Goal: Task Accomplishment & Management: Manage account settings

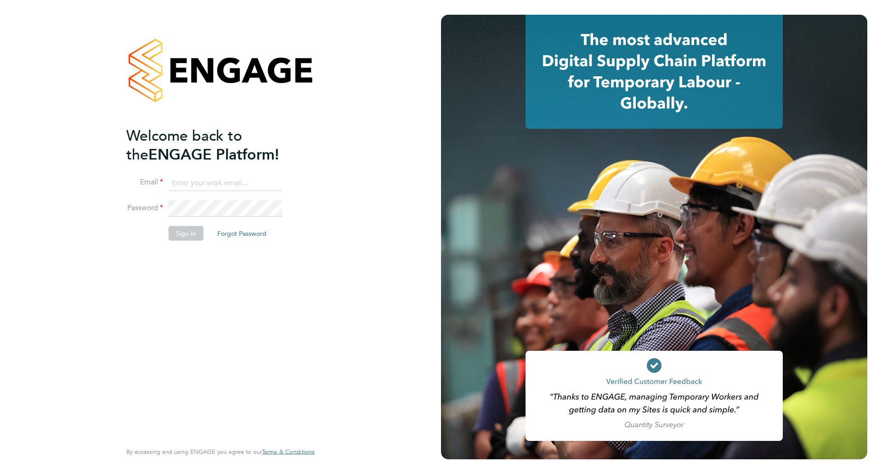
type input "Joanna.Jones@cpplc.com"
click at [178, 233] on button "Sign In" at bounding box center [186, 233] width 35 height 15
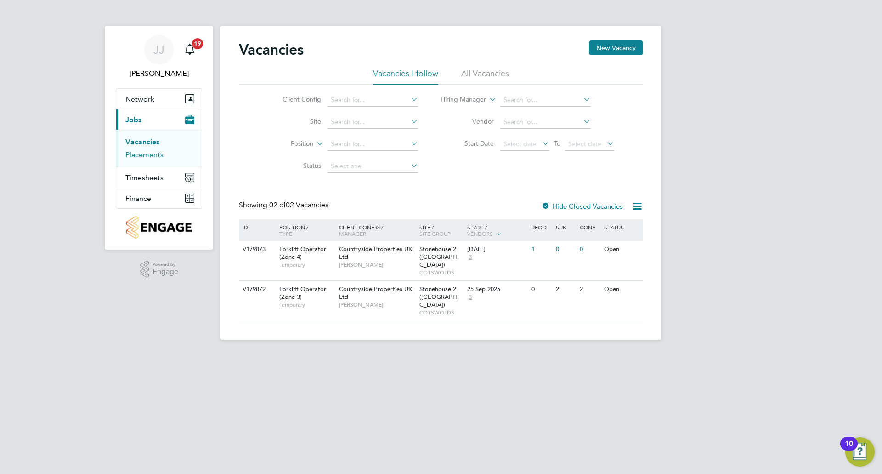
click at [147, 157] on link "Placements" at bounding box center [144, 154] width 38 height 9
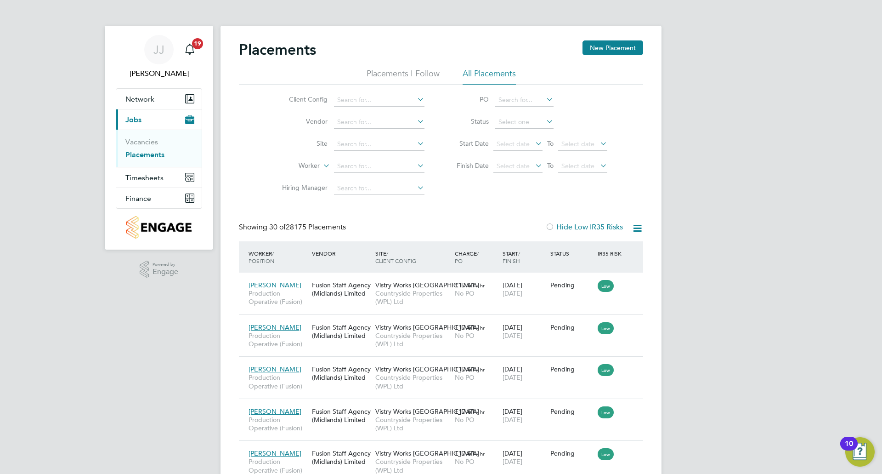
click at [392, 72] on li "Placements I Follow" at bounding box center [403, 76] width 73 height 17
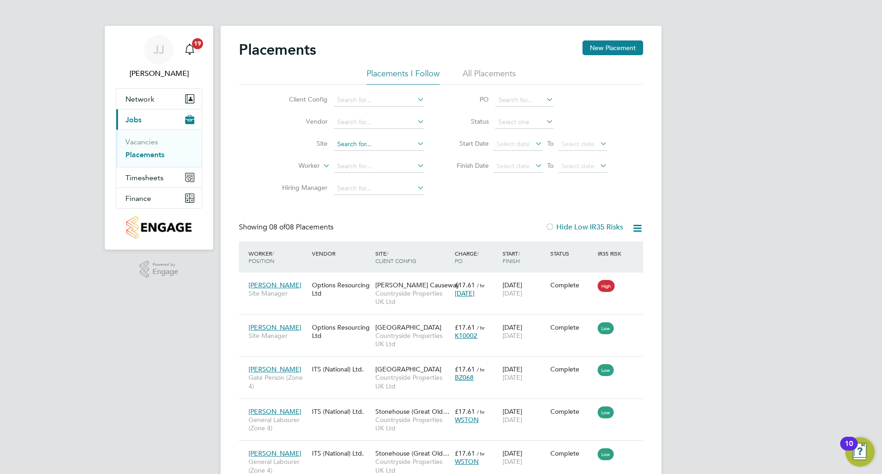
click at [390, 148] on input at bounding box center [379, 144] width 91 height 13
type input "d"
click at [380, 170] on li "Stoneh ouse 2 ([GEOGRAPHIC_DATA])" at bounding box center [393, 169] width 119 height 12
type input "Stonehouse 2 ([GEOGRAPHIC_DATA])"
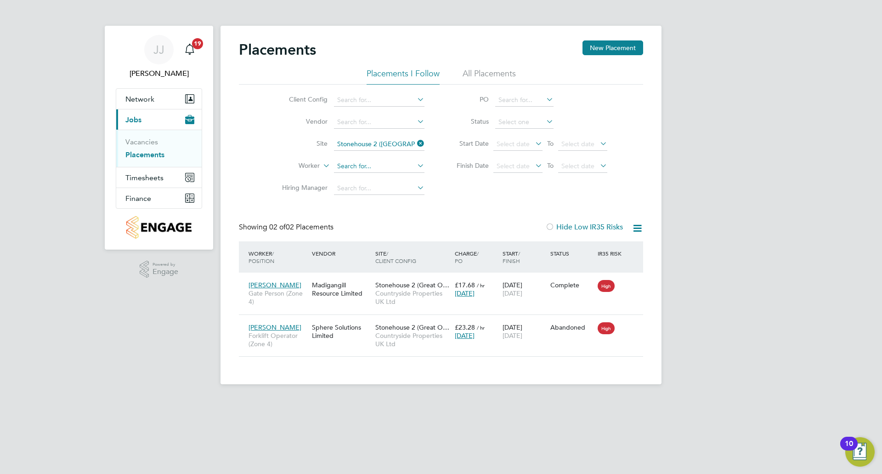
click at [352, 167] on input at bounding box center [379, 166] width 91 height 13
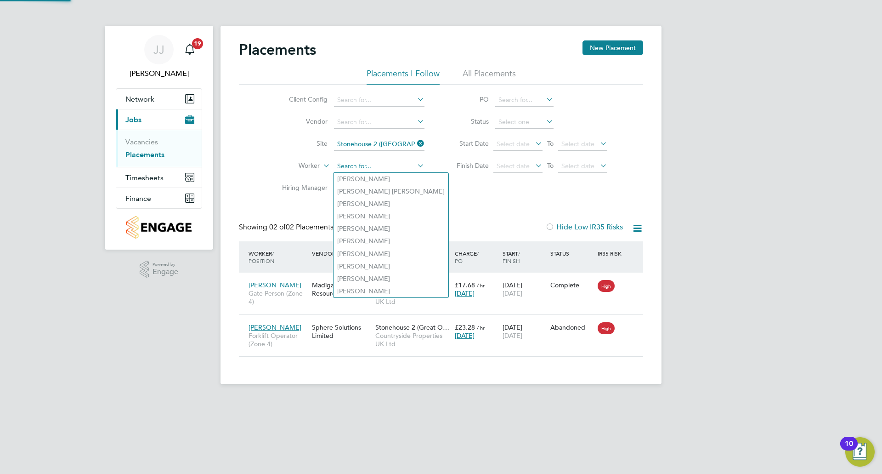
type input "d"
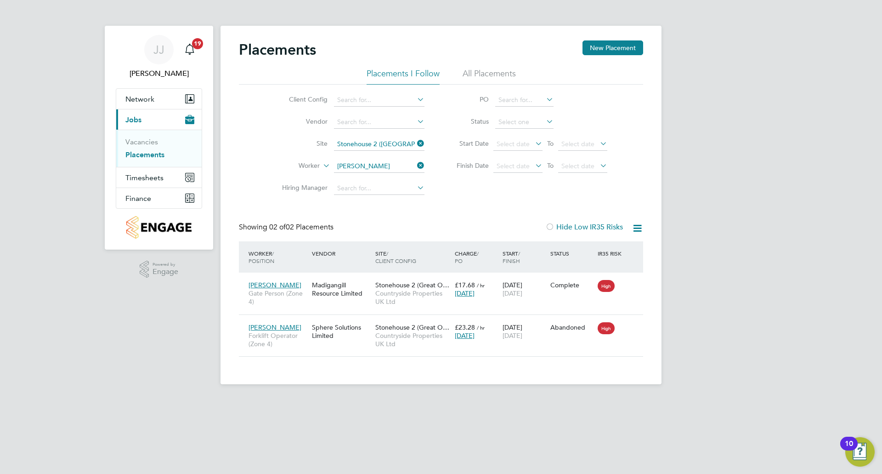
click at [370, 260] on li "Stephen Hall" at bounding box center [393, 266] width 119 height 12
type input "Stephen Hall"
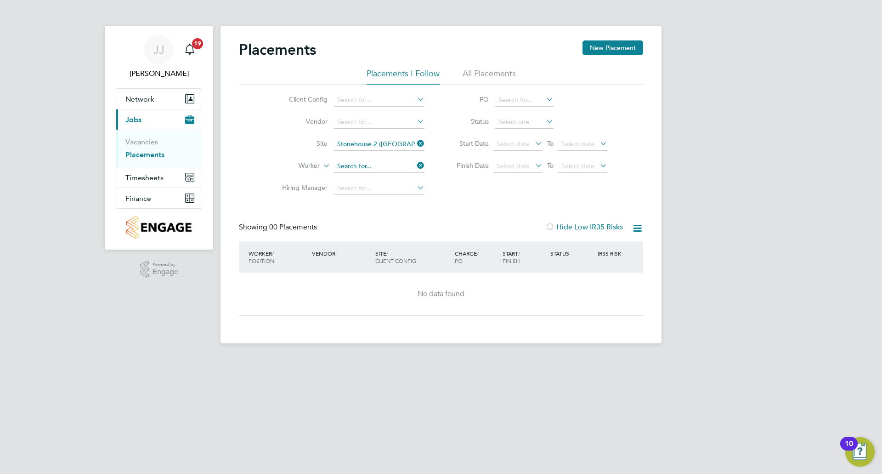
click at [395, 165] on input at bounding box center [379, 166] width 91 height 13
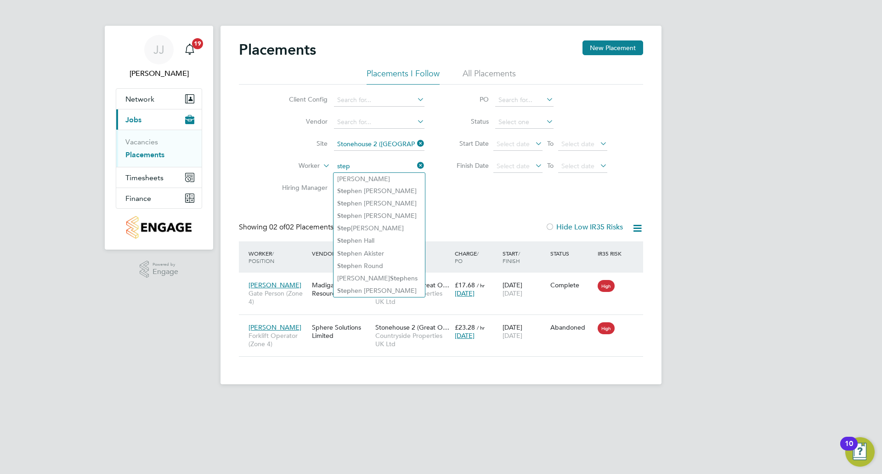
type input "step"
click at [457, 192] on div "Client Config Vendor Site Stonehouse 2 (Great Oldbury) Worker step Hiring Manag…" at bounding box center [441, 142] width 404 height 115
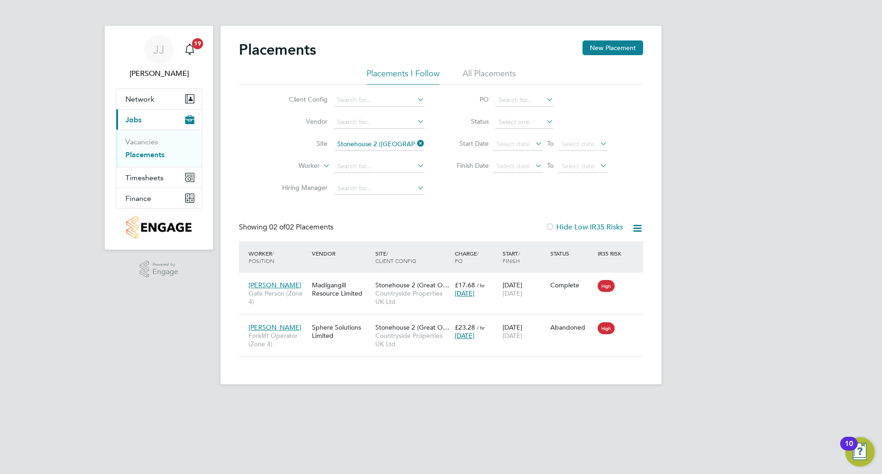
click at [135, 123] on span "Jobs" at bounding box center [133, 119] width 16 height 9
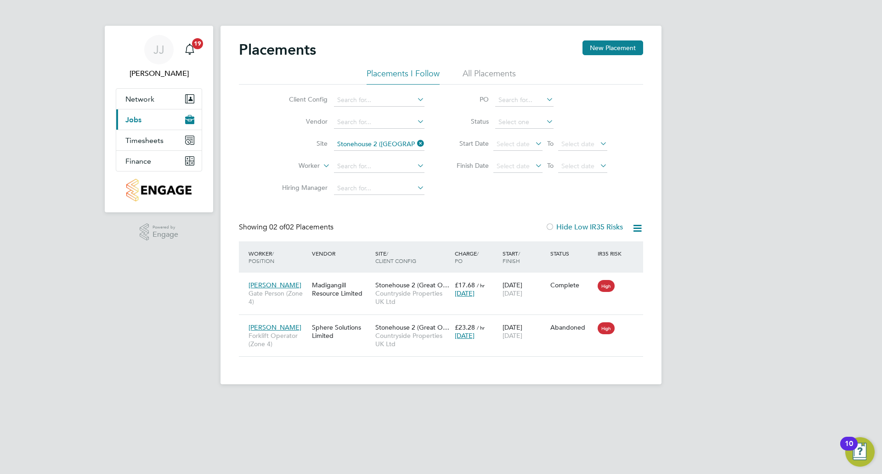
click at [135, 123] on span "Jobs" at bounding box center [133, 119] width 16 height 9
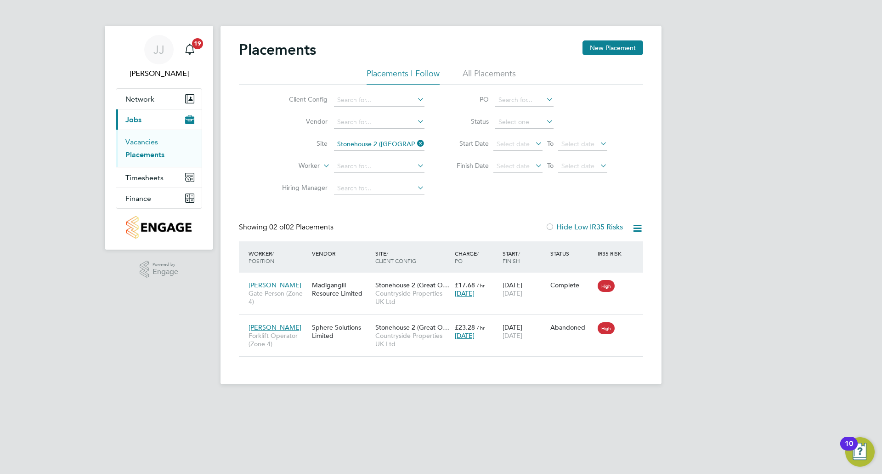
click at [139, 141] on link "Vacancies" at bounding box center [141, 141] width 33 height 9
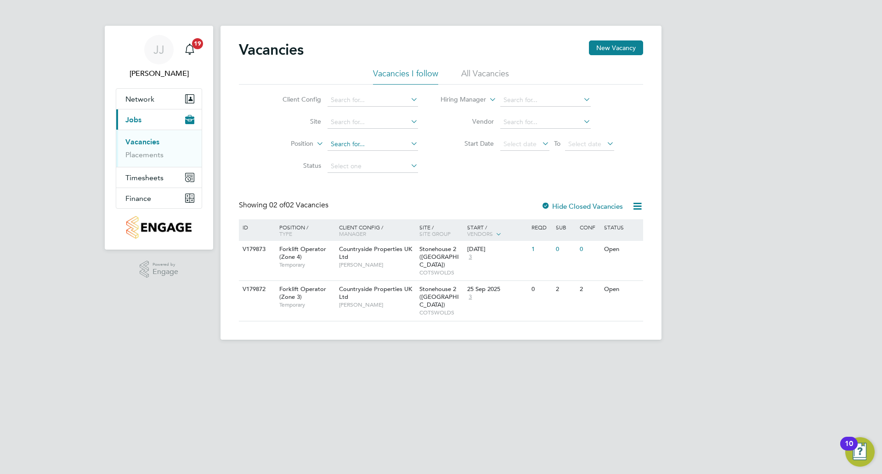
click at [381, 150] on div "Vacancies New Vacancy Vacancies I follow All Vacancies Client Config Site Posit…" at bounding box center [441, 183] width 441 height 314
type input "s"
click at [371, 126] on input at bounding box center [373, 122] width 91 height 13
click at [370, 147] on li "Stonehou se 2 ([GEOGRAPHIC_DATA])" at bounding box center [387, 147] width 120 height 12
type input "Stonehouse 2 ([GEOGRAPHIC_DATA])"
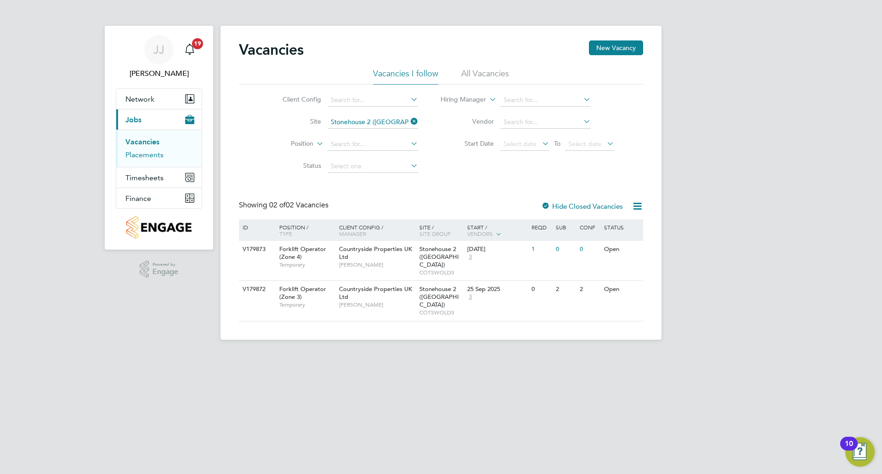
click at [150, 156] on link "Placements" at bounding box center [144, 154] width 38 height 9
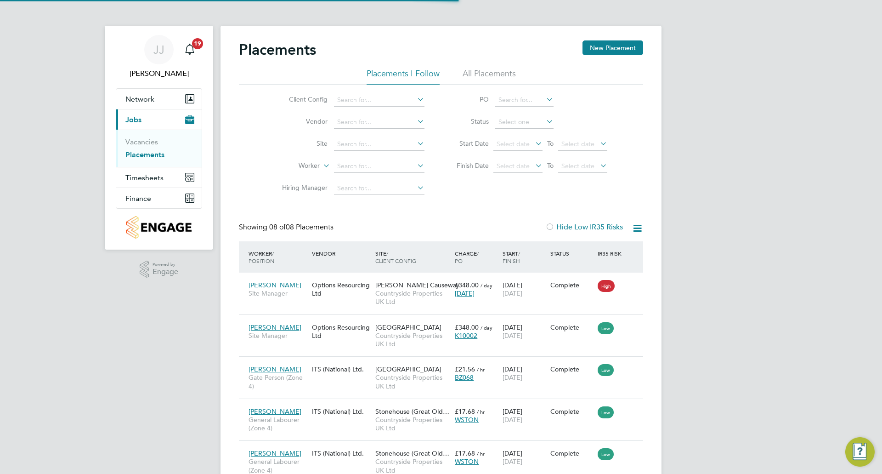
scroll to position [34, 80]
click at [371, 140] on input at bounding box center [379, 144] width 91 height 13
click at [398, 165] on li "Stonehous e 2 (Great Oldbury)" at bounding box center [394, 169] width 120 height 12
type input "Stonehouse 2 ([GEOGRAPHIC_DATA])"
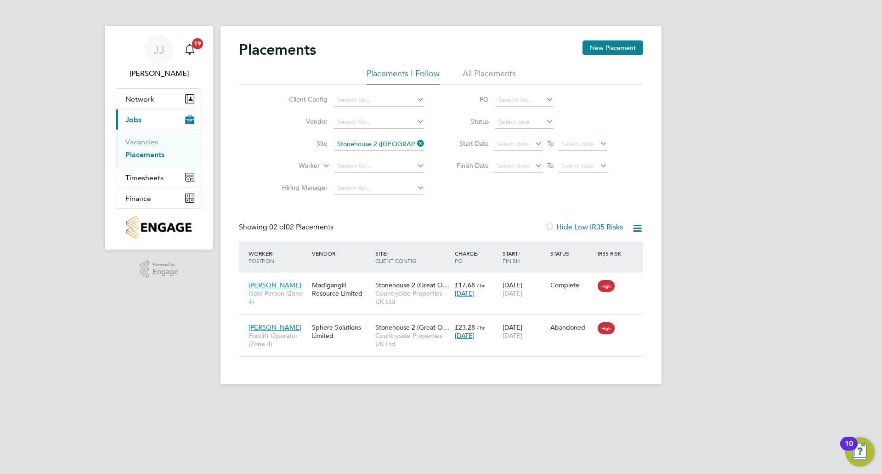
click at [494, 76] on li "All Placements" at bounding box center [489, 76] width 53 height 17
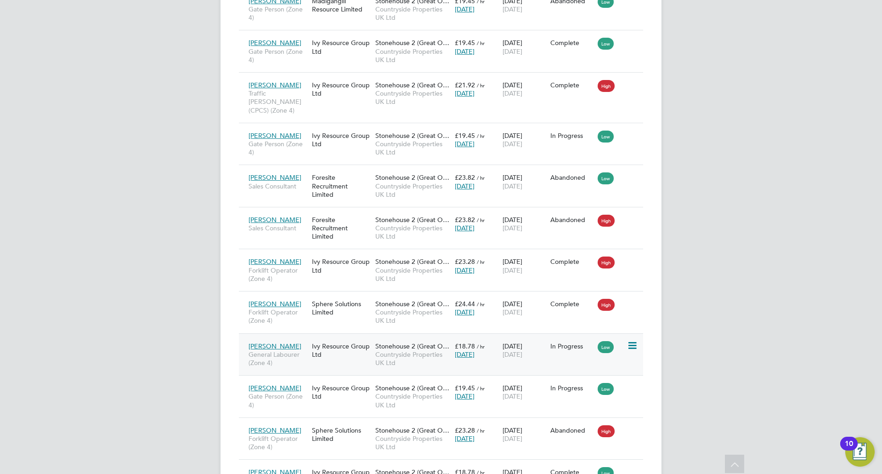
click at [383, 350] on span "Countryside Properties UK Ltd" at bounding box center [412, 358] width 75 height 17
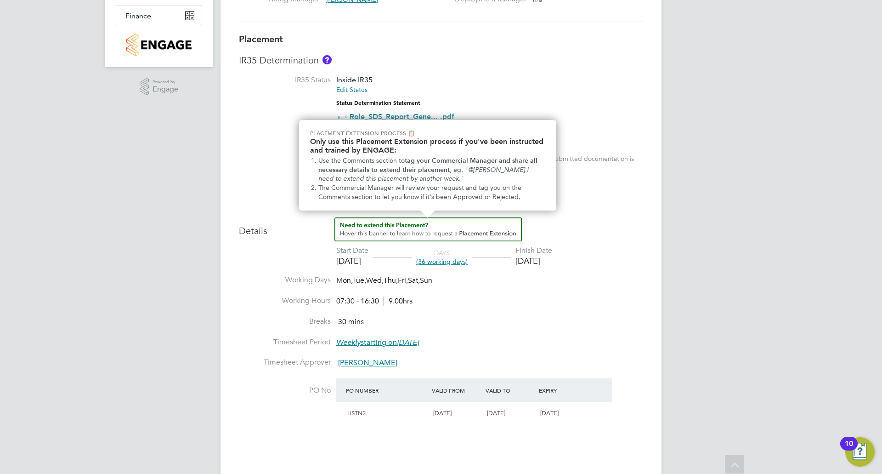
scroll to position [184, 0]
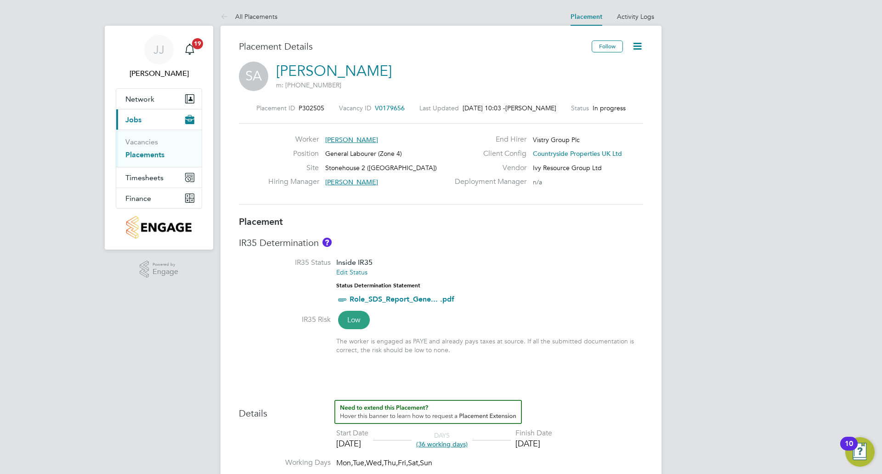
click at [642, 44] on icon at bounding box center [637, 45] width 11 height 11
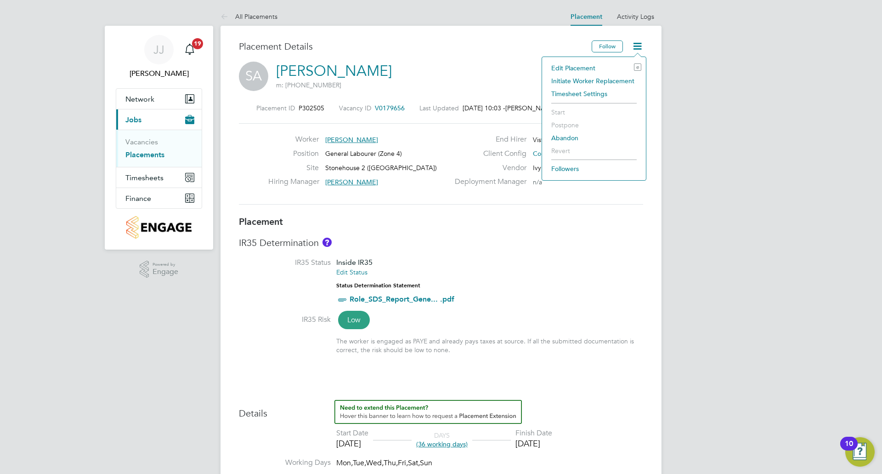
click at [584, 64] on li "Edit Placement e" at bounding box center [594, 68] width 95 height 13
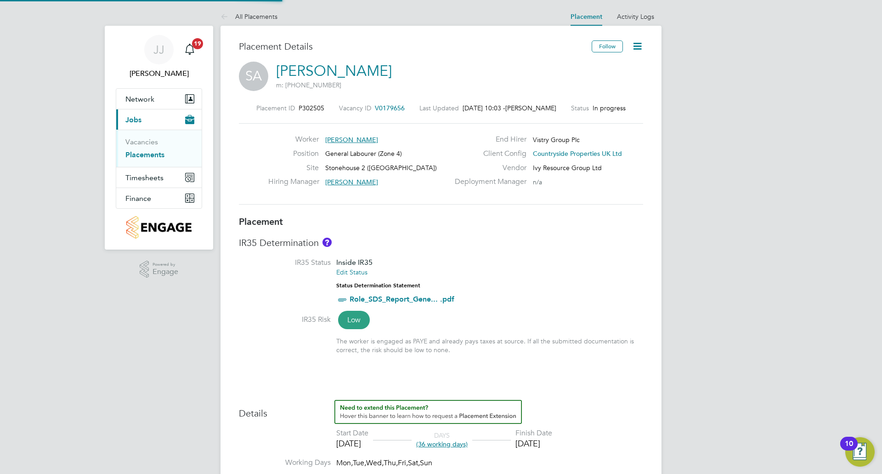
type input "Victor Gheti"
type input "26 Aug 2025"
type input "[DATE]"
type input "07:30"
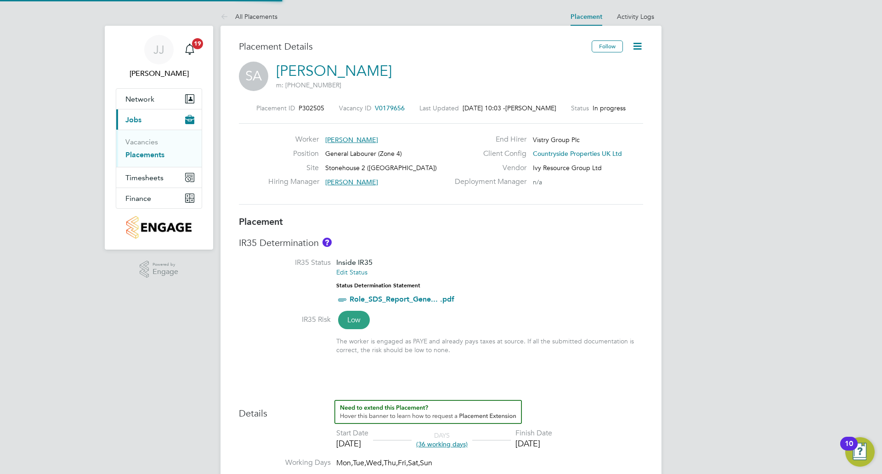
type input "16:30"
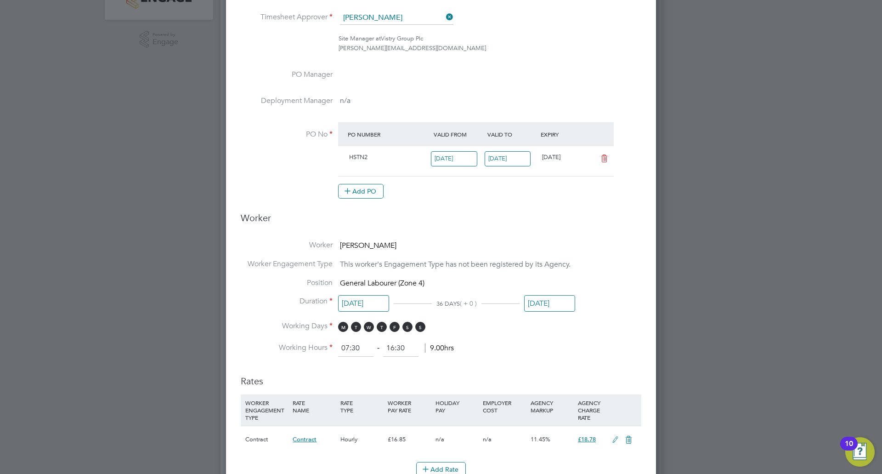
click at [544, 303] on input "[DATE]" at bounding box center [549, 303] width 51 height 17
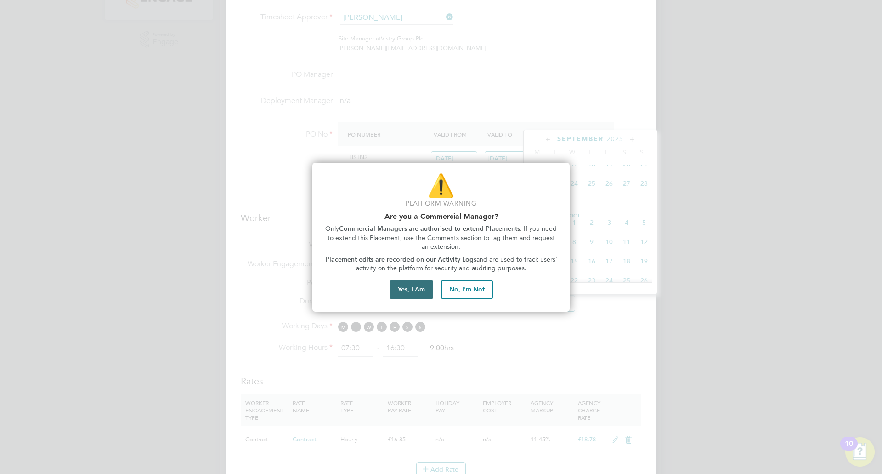
click at [415, 290] on button "Yes, I Am" at bounding box center [412, 289] width 44 height 18
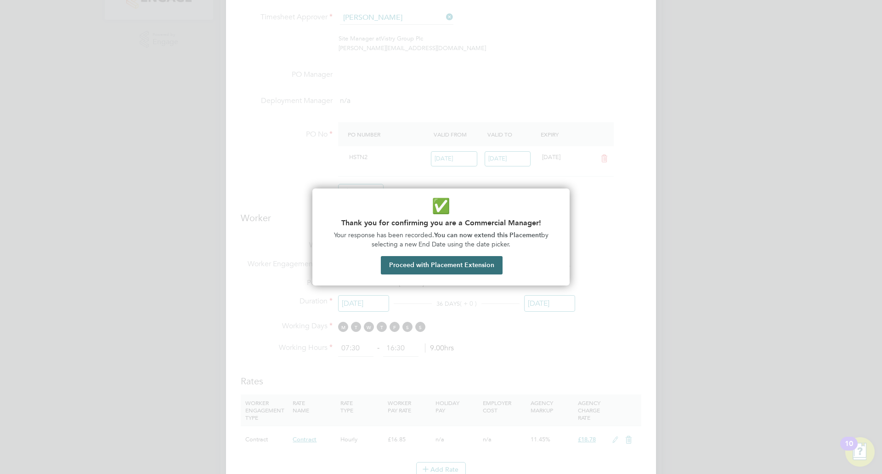
click at [426, 268] on button "Proceed with Placement Extension" at bounding box center [442, 265] width 122 height 18
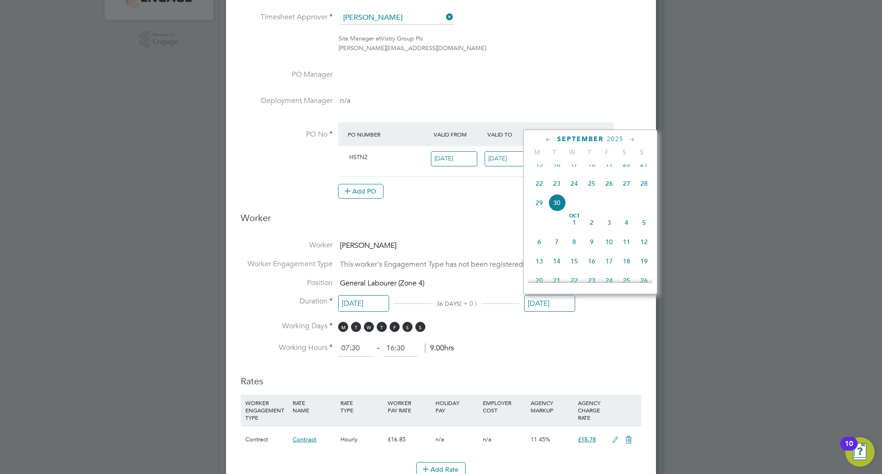
click at [624, 231] on span "4" at bounding box center [626, 222] width 17 height 17
type input "04 Oct 2025"
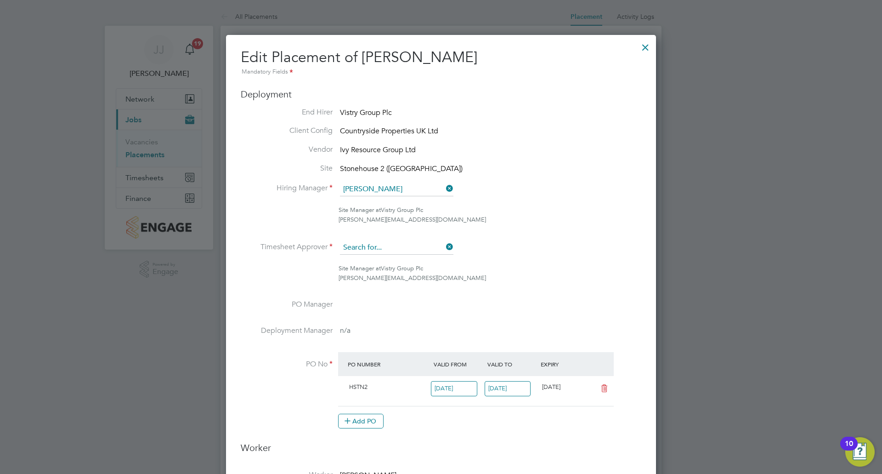
click at [404, 242] on input at bounding box center [396, 248] width 113 height 14
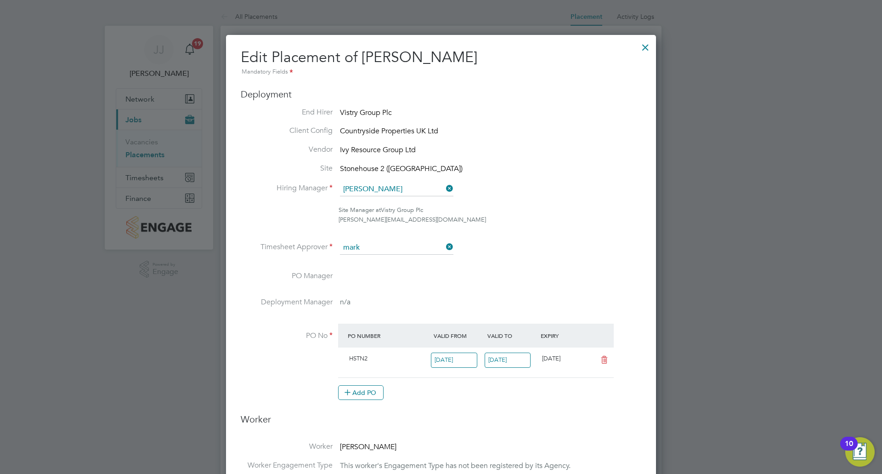
click at [391, 322] on li "Mark Howarth" at bounding box center [397, 323] width 114 height 12
type input "[PERSON_NAME]"
click at [404, 184] on input at bounding box center [396, 189] width 113 height 14
click at [388, 218] on li "Mark H owarth" at bounding box center [397, 215] width 114 height 12
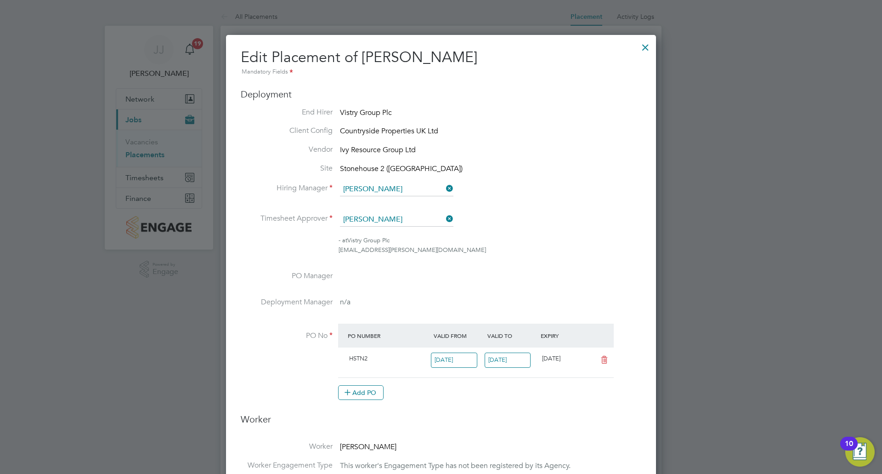
type input "[PERSON_NAME]"
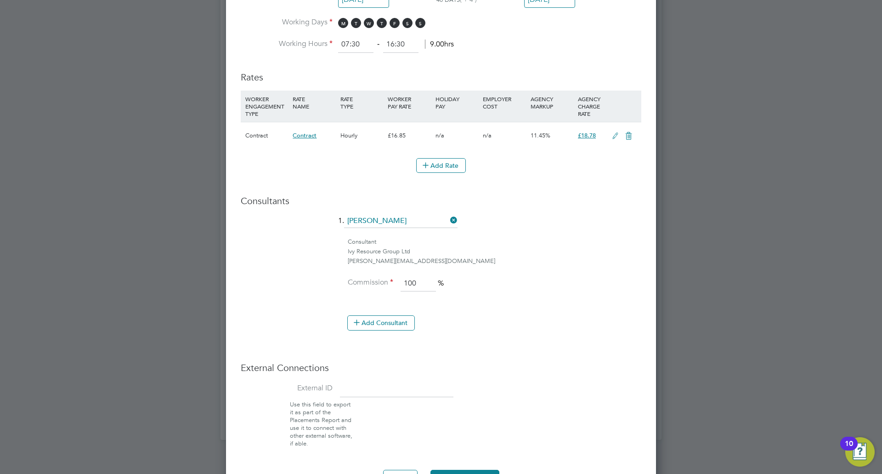
scroll to position [562, 0]
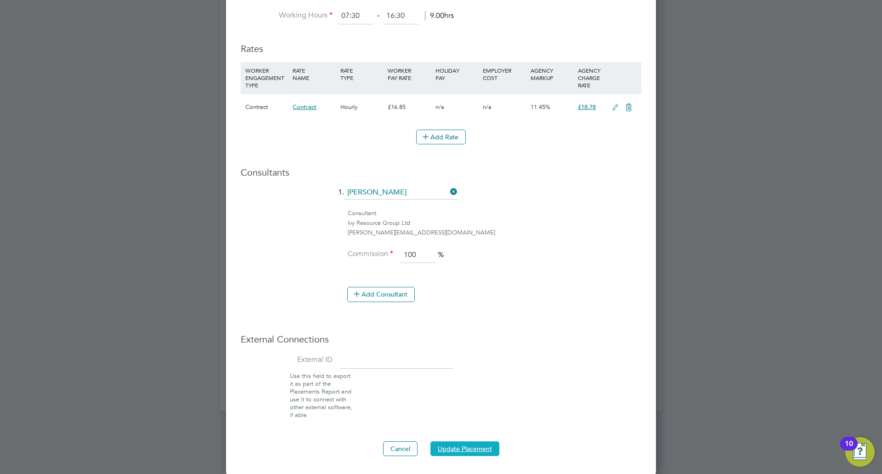
click at [463, 444] on button "Update Placement" at bounding box center [465, 448] width 69 height 15
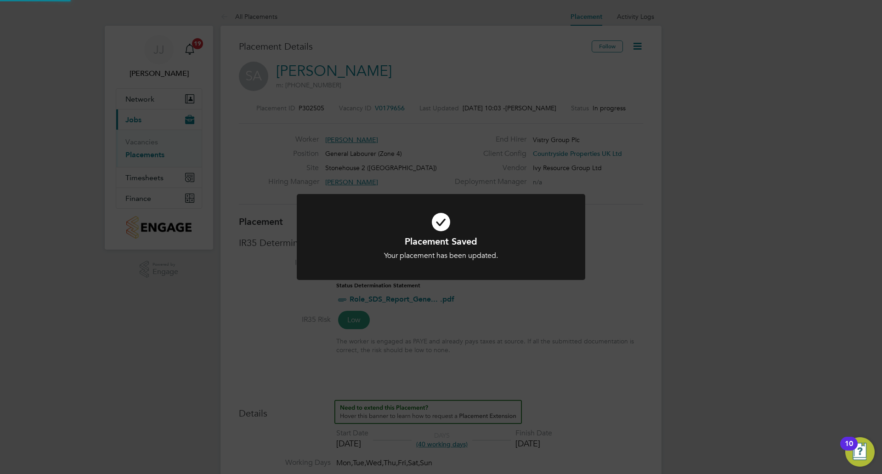
scroll to position [27, 64]
click at [579, 222] on div at bounding box center [441, 237] width 289 height 86
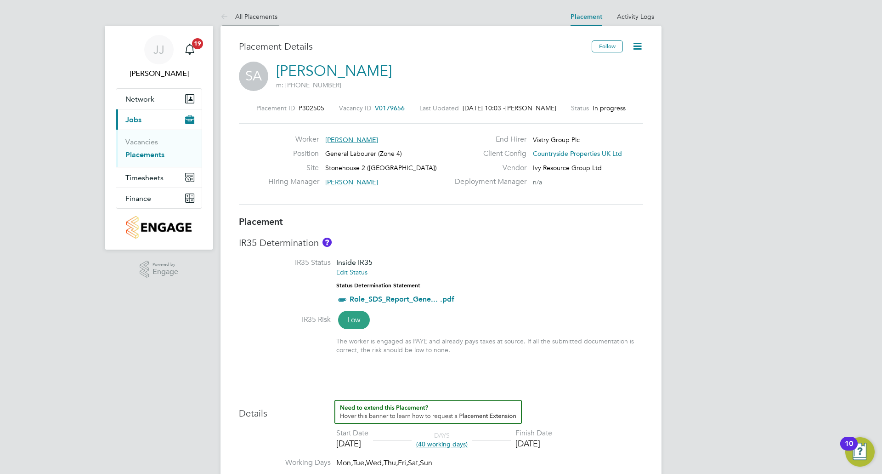
click at [249, 16] on link "All Placements" at bounding box center [249, 16] width 57 height 8
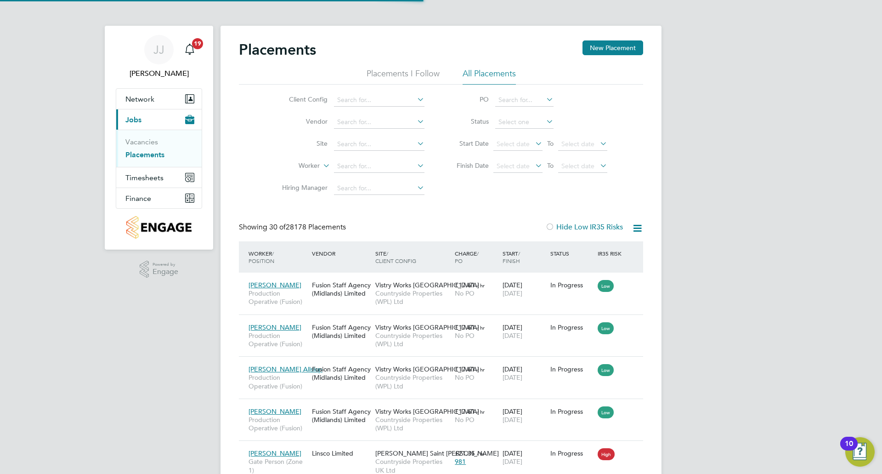
scroll to position [34, 64]
click at [388, 147] on input at bounding box center [379, 144] width 91 height 13
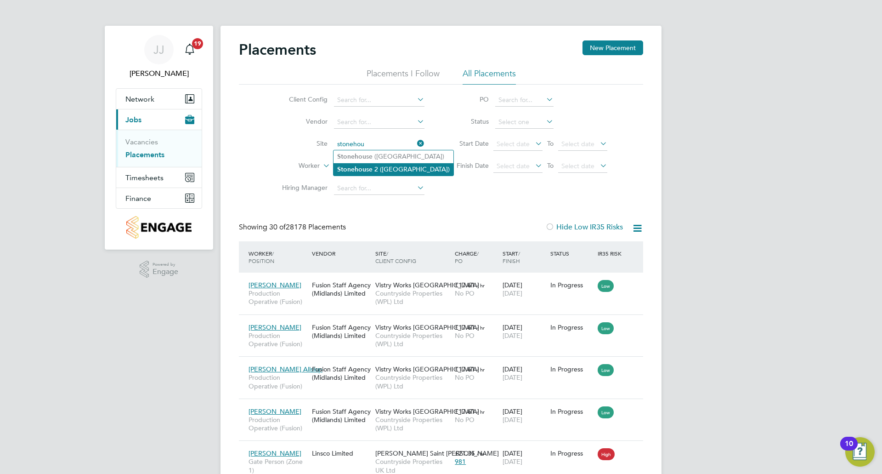
click at [387, 167] on li "Stonehou se 2 (Great Oldbury)" at bounding box center [394, 169] width 120 height 12
type input "Stonehouse 2 ([GEOGRAPHIC_DATA])"
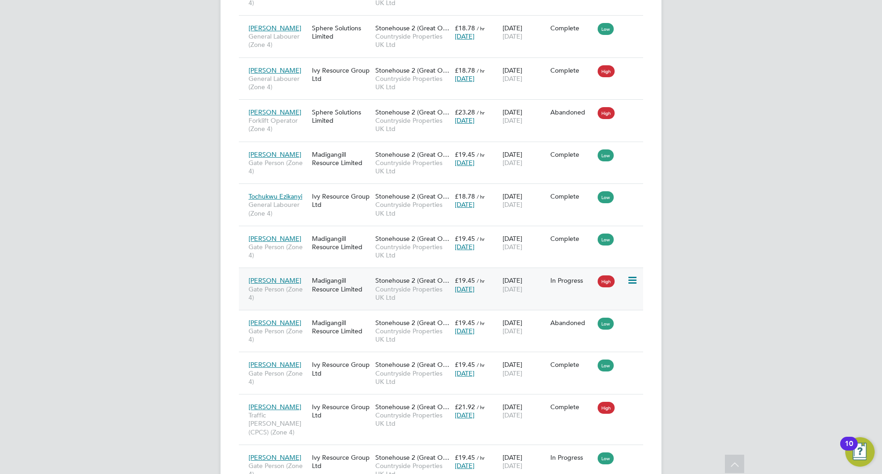
click at [493, 283] on div "£19.45 / hr Today" at bounding box center [477, 285] width 48 height 26
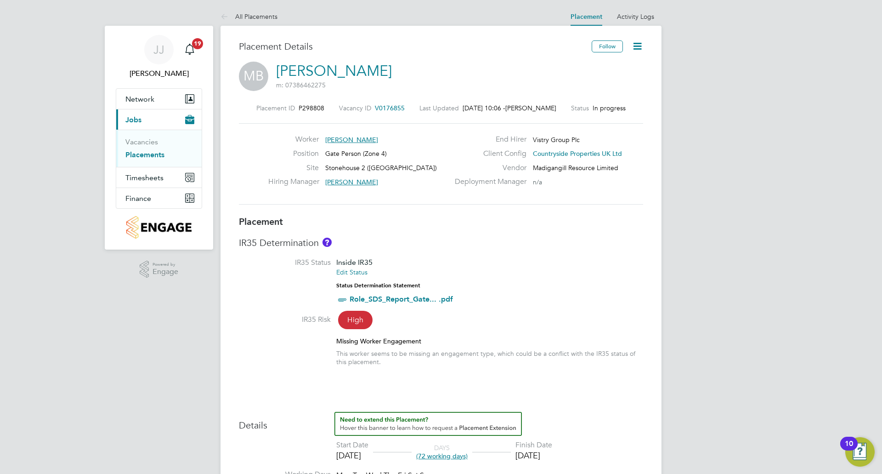
click at [640, 46] on icon at bounding box center [637, 45] width 11 height 11
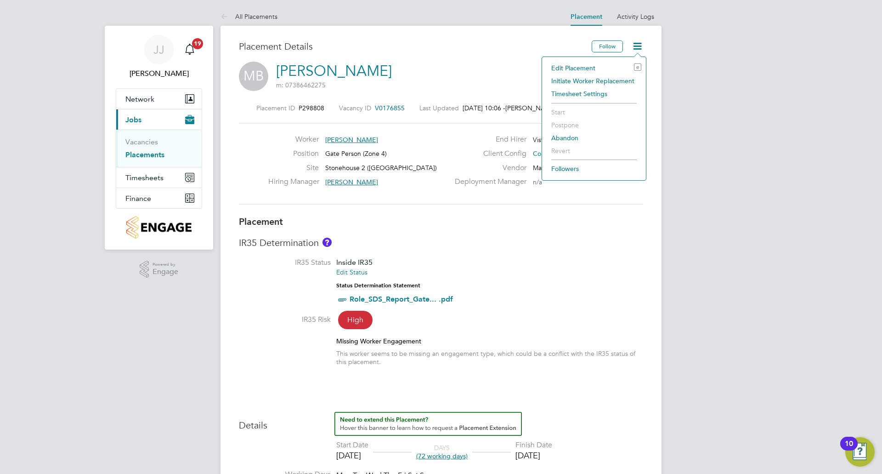
click at [573, 68] on li "Edit Placement e" at bounding box center [594, 68] width 95 height 13
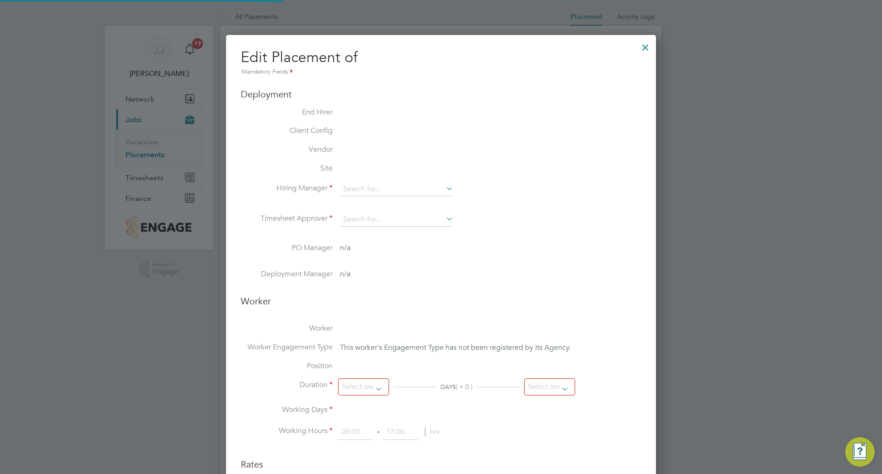
type input "[PERSON_NAME]"
type input "[DATE]"
type input "07:30"
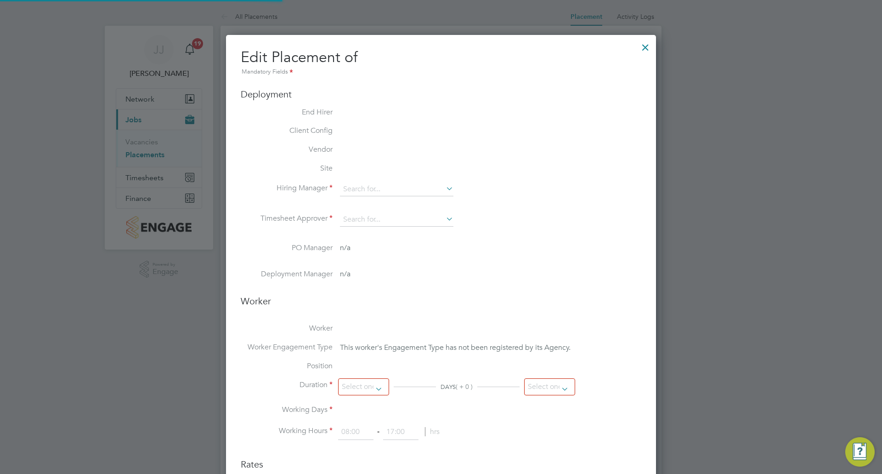
type input "16:30"
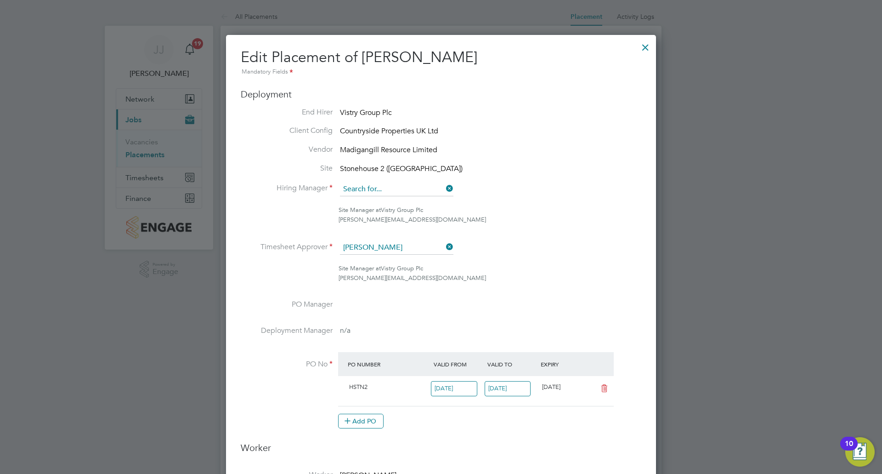
click at [396, 192] on input at bounding box center [396, 189] width 113 height 14
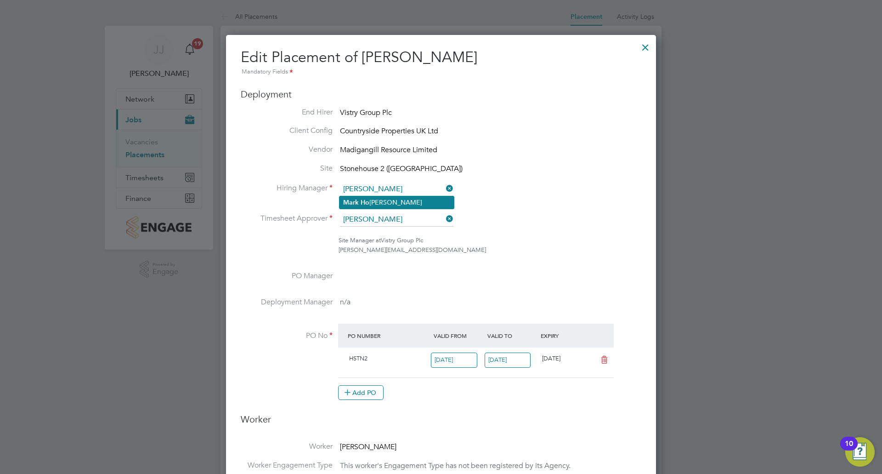
click at [396, 204] on li "Mark Ho warth" at bounding box center [397, 202] width 114 height 12
type input "[PERSON_NAME]"
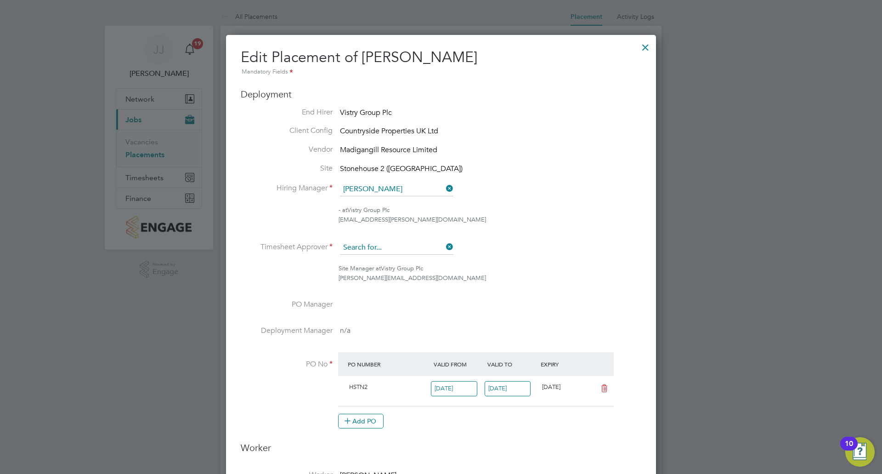
click at [397, 241] on input at bounding box center [396, 248] width 113 height 14
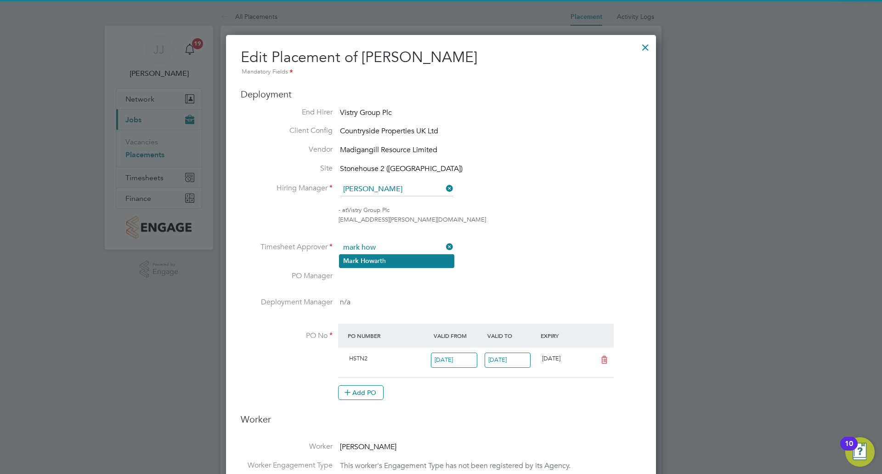
click at [394, 259] on li "Mark How arth" at bounding box center [397, 261] width 114 height 12
type input "[PERSON_NAME]"
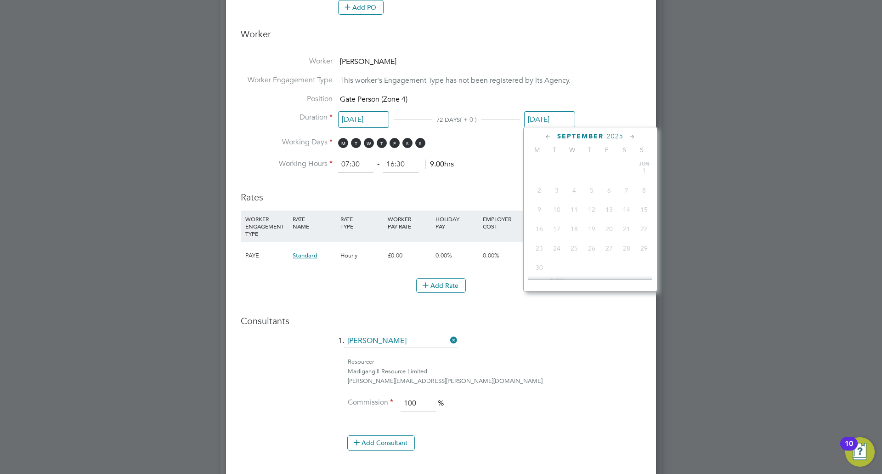
click at [557, 122] on input "[DATE]" at bounding box center [549, 119] width 51 height 17
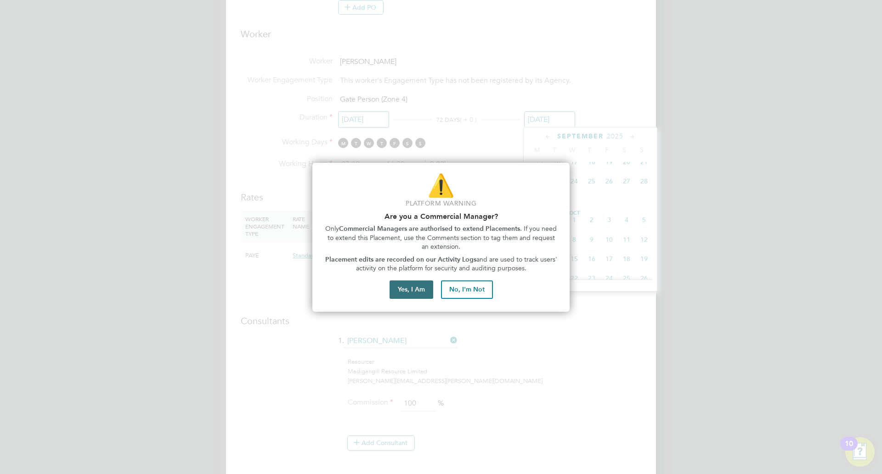
click at [420, 286] on button "Yes, I Am" at bounding box center [412, 289] width 44 height 18
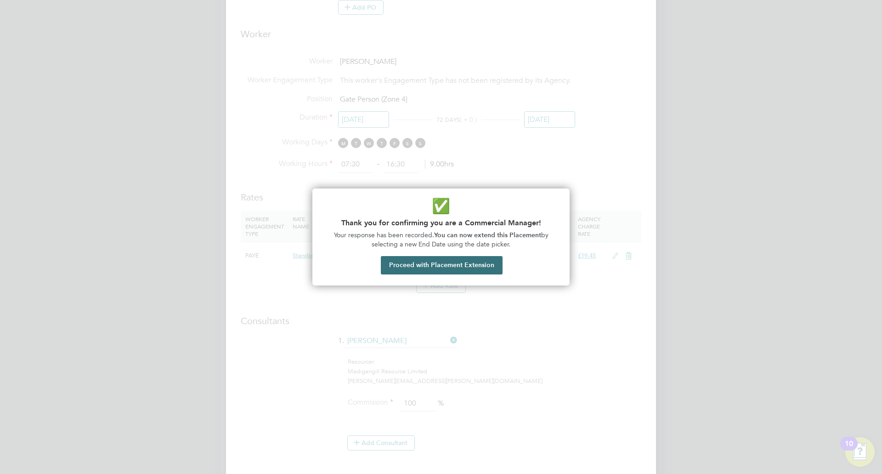
click at [437, 259] on button "Proceed with Placement Extension" at bounding box center [442, 265] width 122 height 18
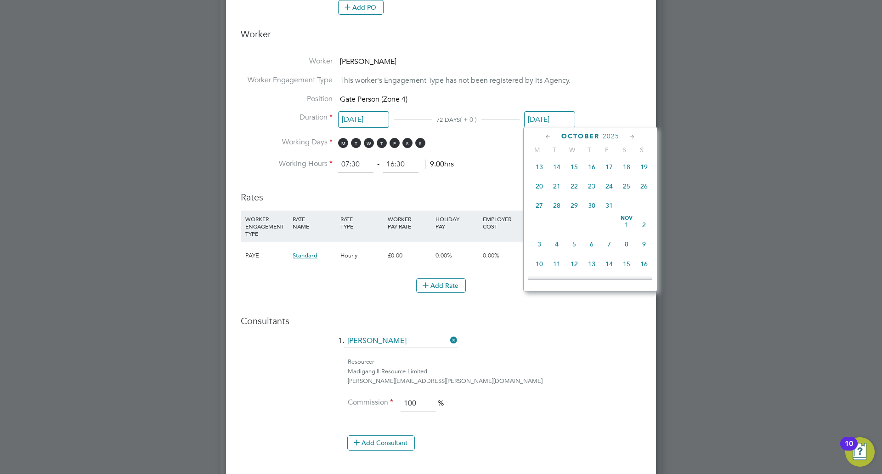
click at [607, 212] on span "31" at bounding box center [609, 205] width 17 height 17
type input "31 Oct 2025"
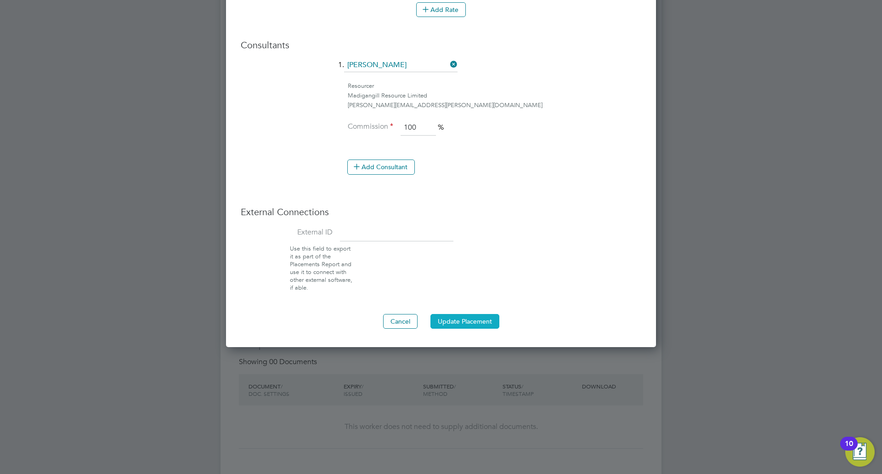
click at [477, 319] on button "Update Placement" at bounding box center [465, 321] width 69 height 15
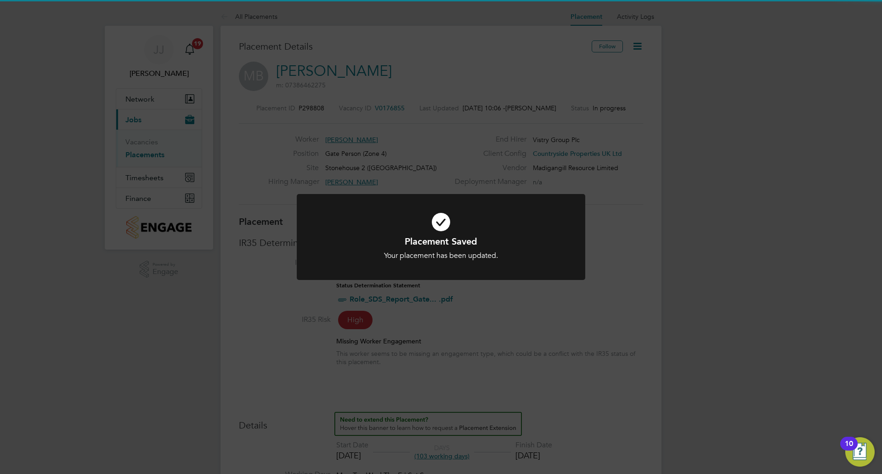
click at [544, 218] on icon at bounding box center [441, 222] width 239 height 36
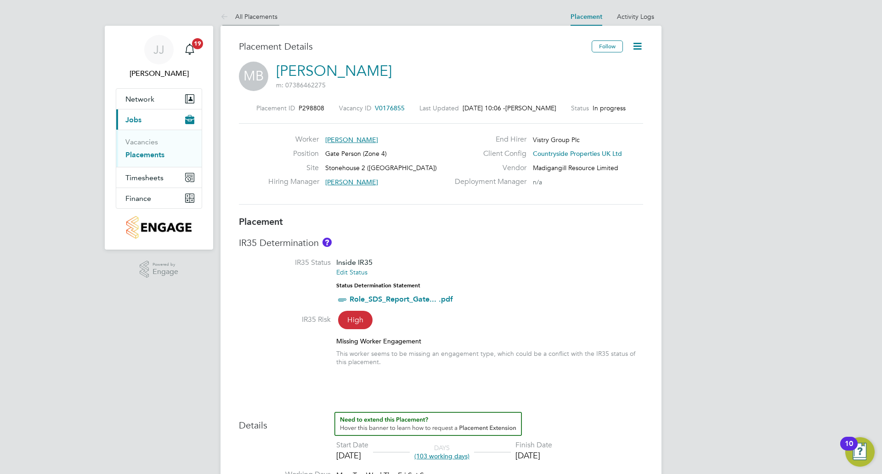
click at [226, 13] on icon at bounding box center [226, 16] width 11 height 11
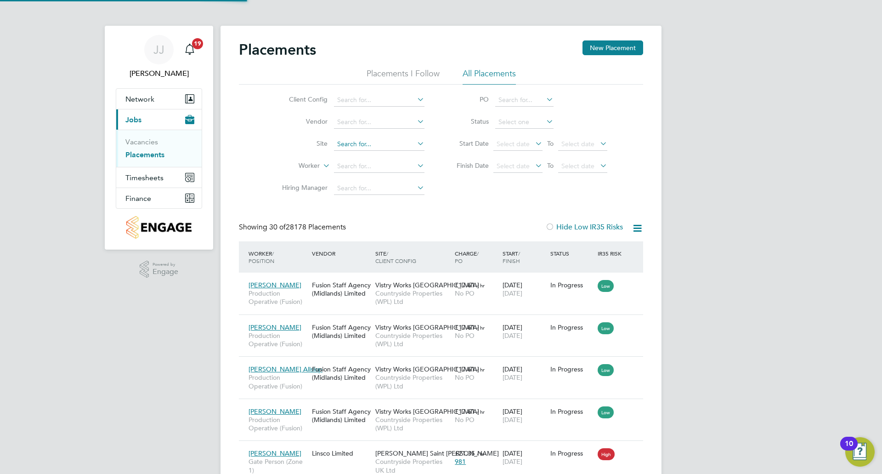
scroll to position [34, 80]
click at [384, 143] on input at bounding box center [379, 144] width 91 height 13
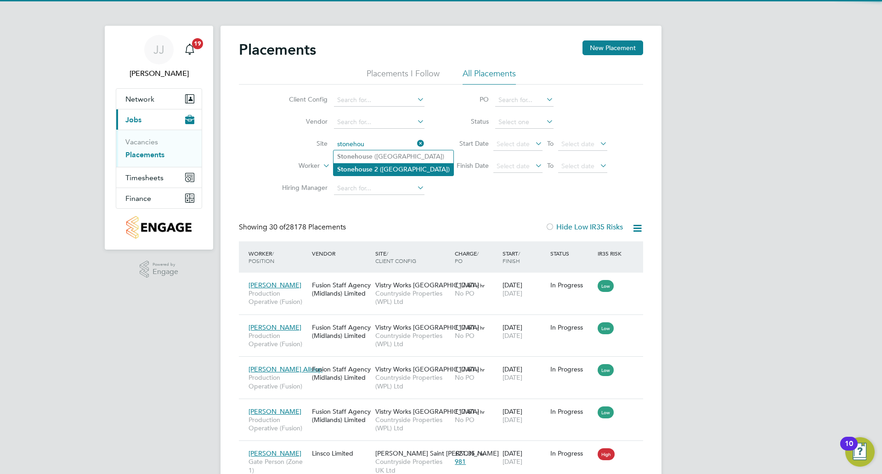
click at [385, 170] on li "Stonehou se 2 (Great Oldbury)" at bounding box center [394, 169] width 120 height 12
type input "Stonehouse 2 ([GEOGRAPHIC_DATA])"
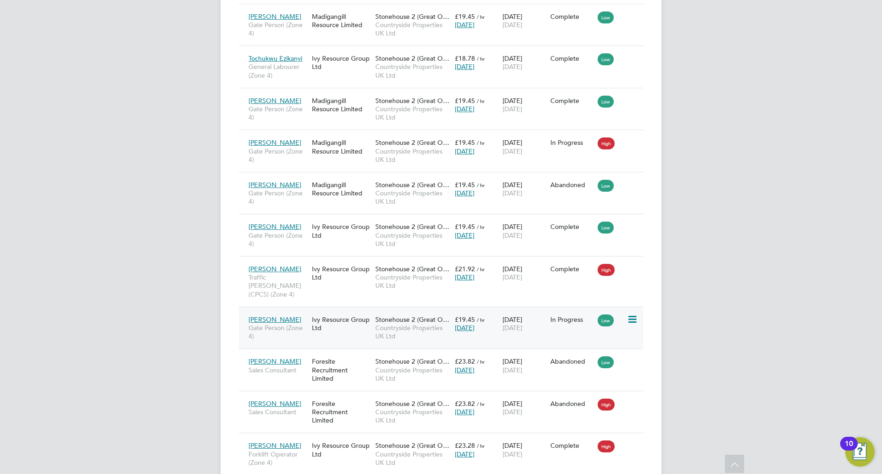
click at [467, 311] on div "£19.45 / hr Today" at bounding box center [477, 324] width 48 height 26
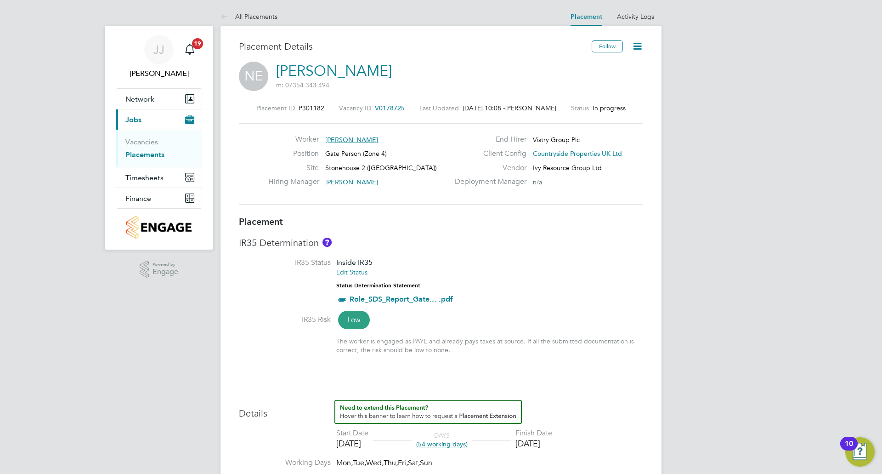
click at [637, 43] on icon at bounding box center [637, 45] width 11 height 11
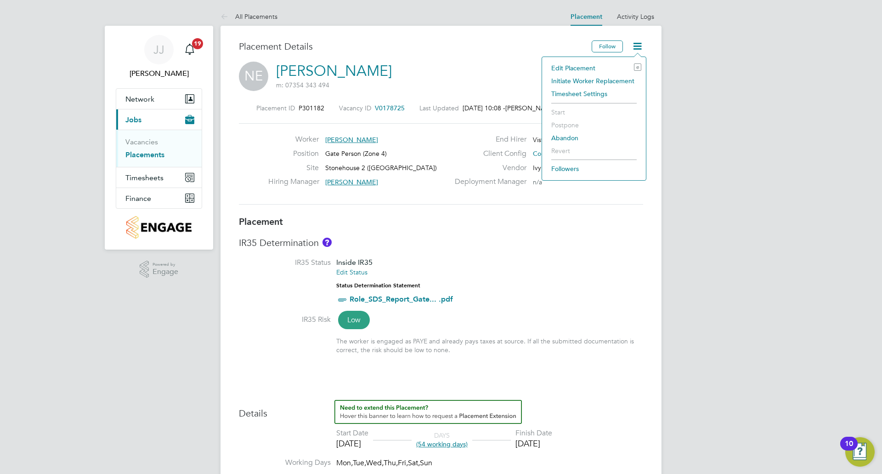
click at [585, 66] on li "Edit Placement e" at bounding box center [594, 68] width 95 height 13
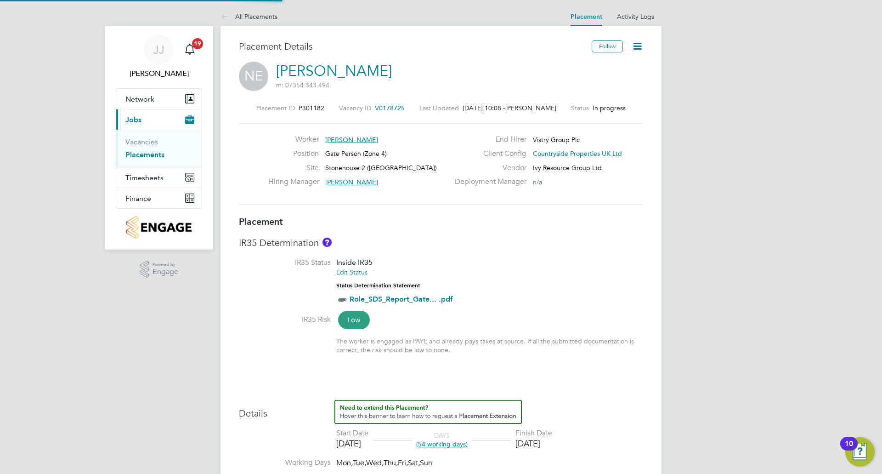
type input "[PERSON_NAME]"
type input "[DATE]"
type input "07:30"
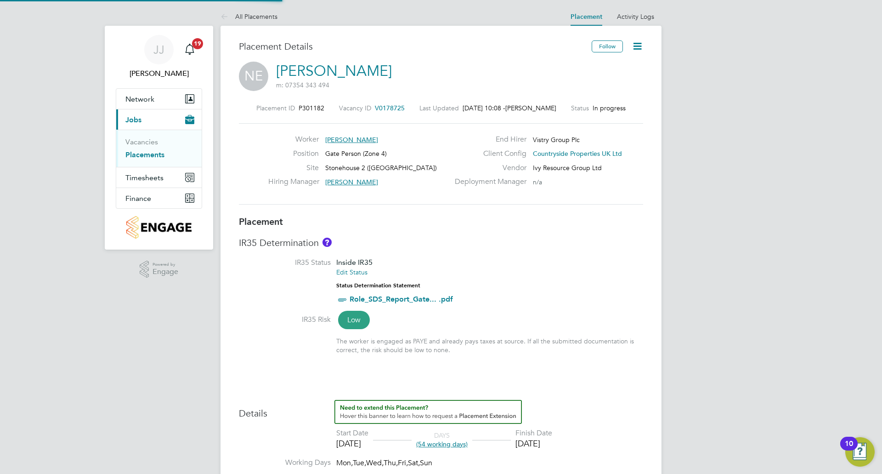
type input "16:30"
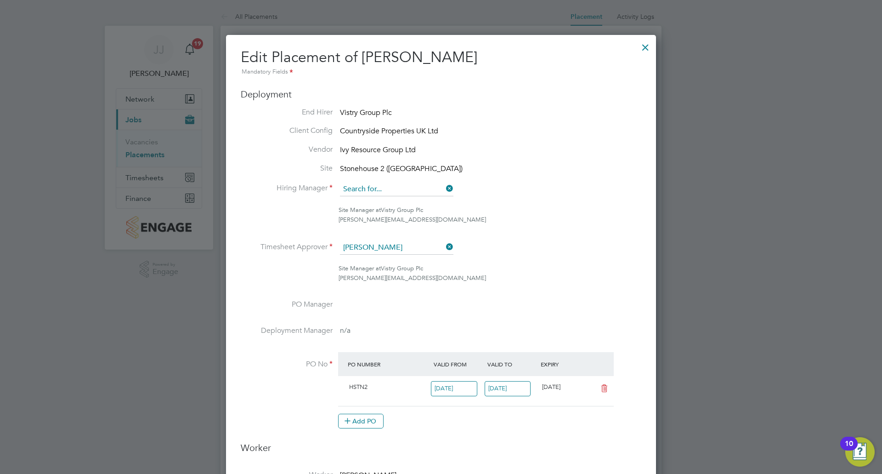
click at [411, 189] on input at bounding box center [396, 189] width 113 height 14
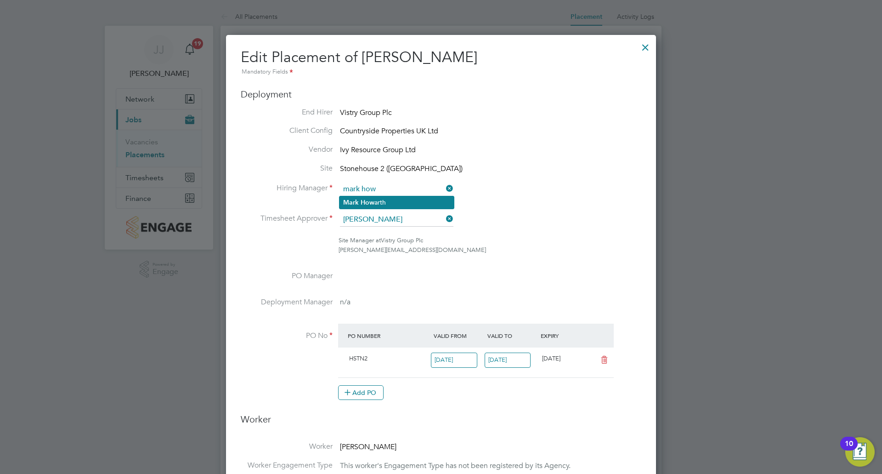
click at [406, 200] on li "Mark How arth" at bounding box center [397, 202] width 114 height 12
type input "[PERSON_NAME]"
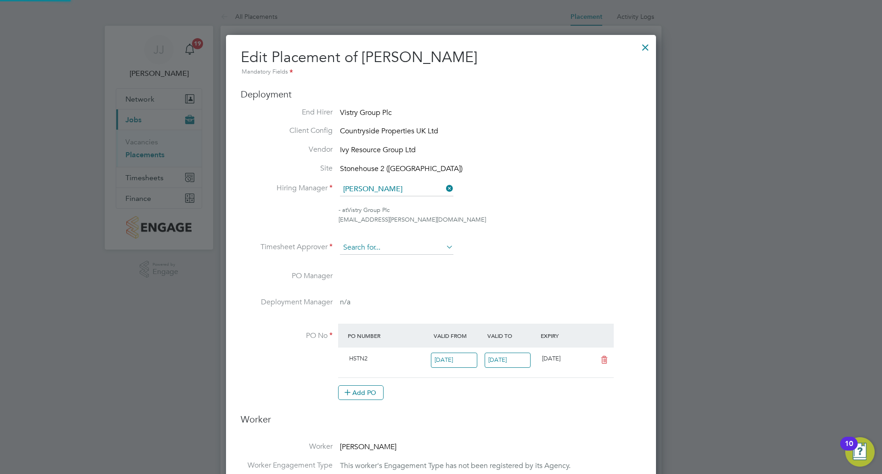
click at [396, 242] on input at bounding box center [396, 248] width 113 height 14
click at [387, 260] on li "Mark H owarth" at bounding box center [397, 261] width 114 height 12
type input "[PERSON_NAME]"
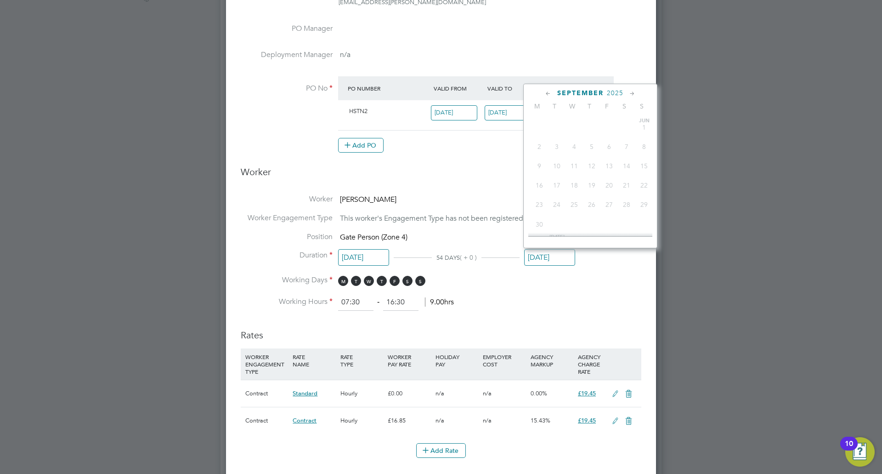
click at [530, 257] on input "[DATE]" at bounding box center [549, 257] width 51 height 17
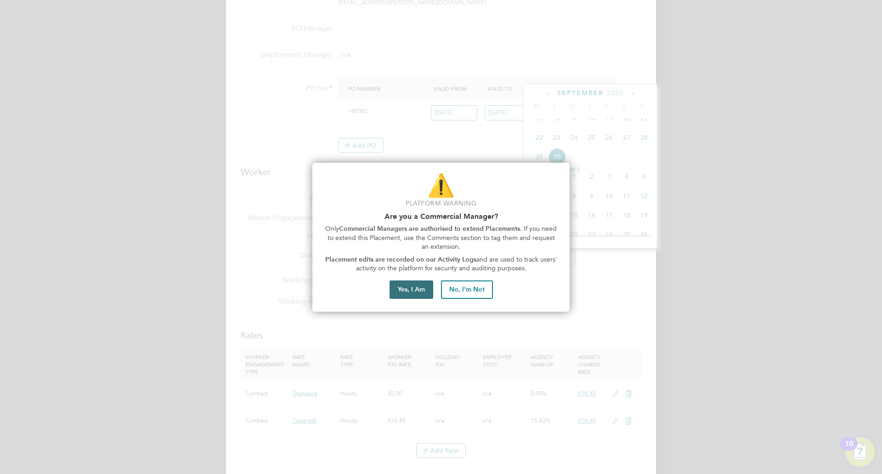
click at [413, 285] on button "Yes, I Am" at bounding box center [412, 289] width 44 height 18
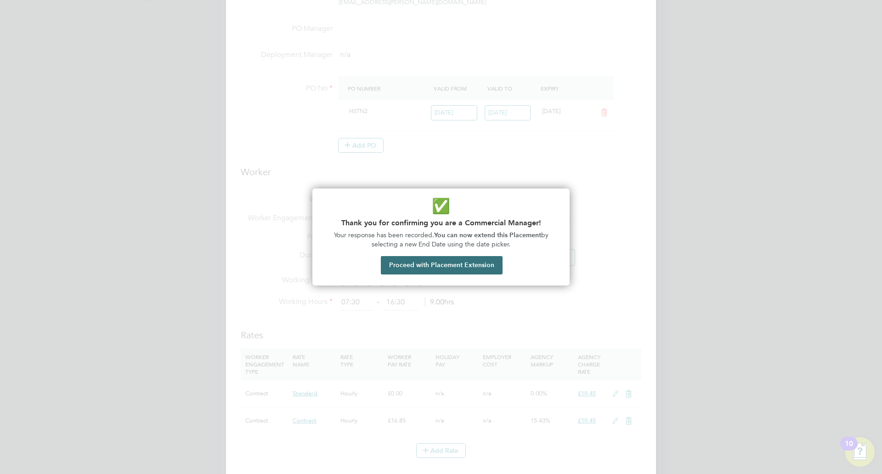
click at [437, 268] on button "Proceed with Placement Extension" at bounding box center [442, 265] width 122 height 18
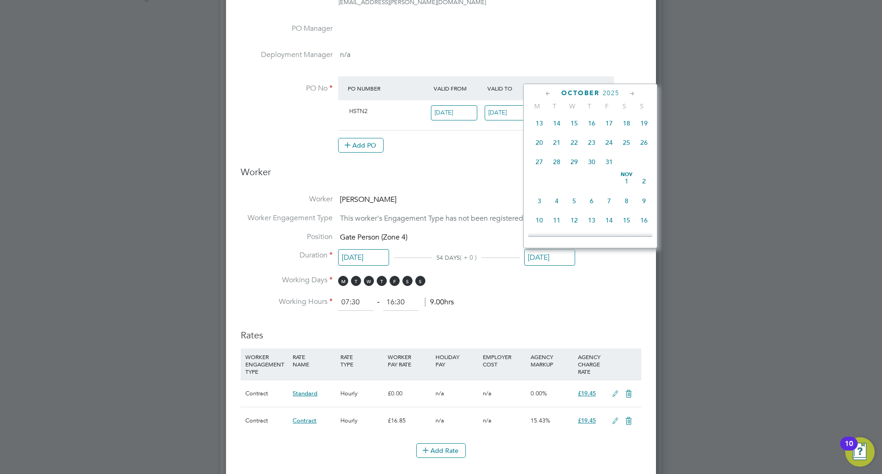
click at [608, 170] on span "31" at bounding box center [609, 161] width 17 height 17
type input "31 Oct 2025"
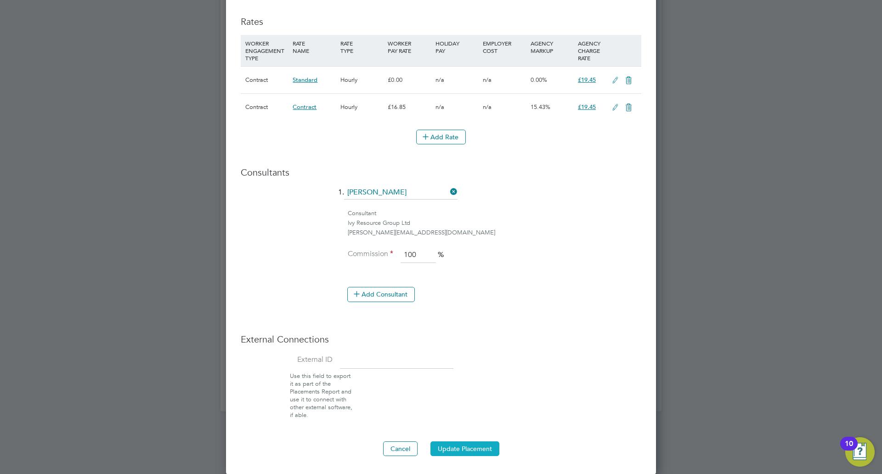
click at [464, 447] on button "Update Placement" at bounding box center [465, 448] width 69 height 15
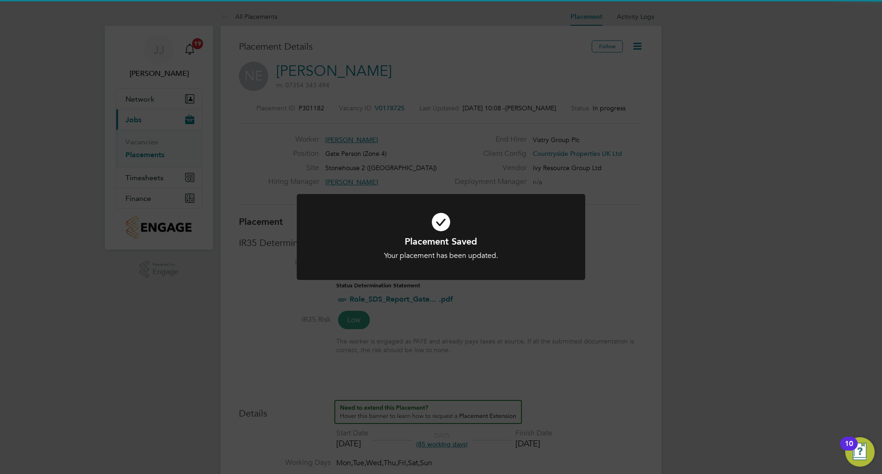
click at [488, 344] on div "Placement Saved Your placement has been updated. Cancel Okay" at bounding box center [441, 237] width 882 height 474
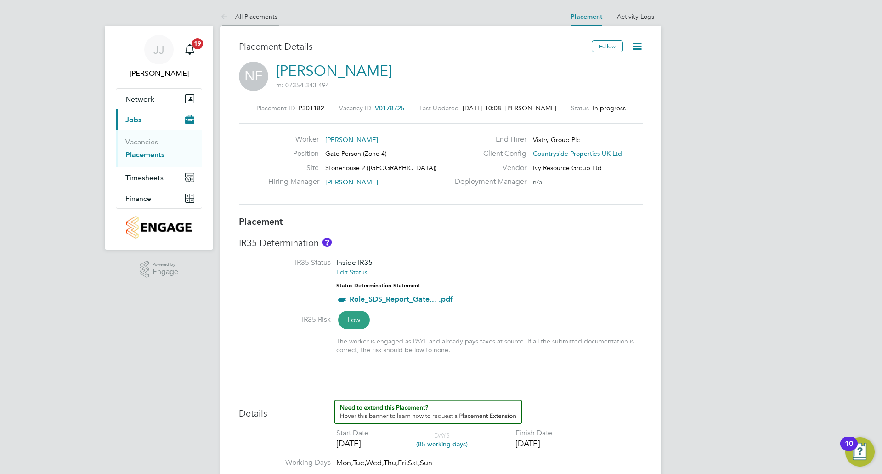
click at [264, 17] on link "All Placements" at bounding box center [249, 16] width 57 height 8
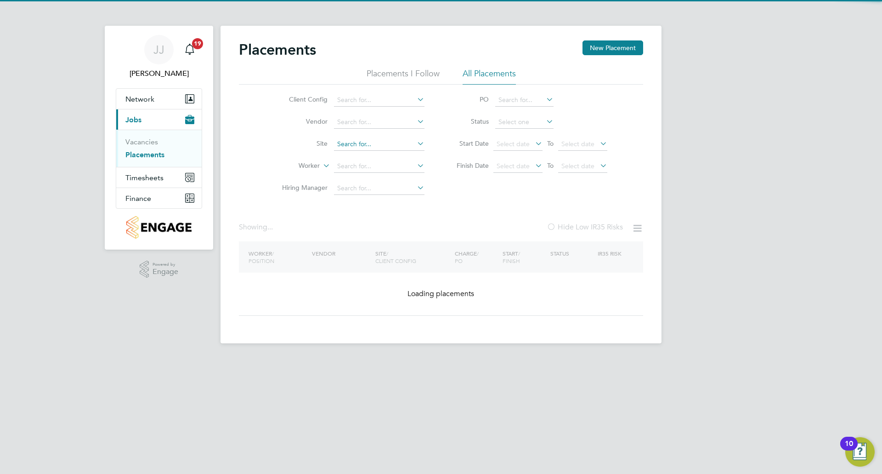
click at [390, 144] on input at bounding box center [379, 144] width 91 height 13
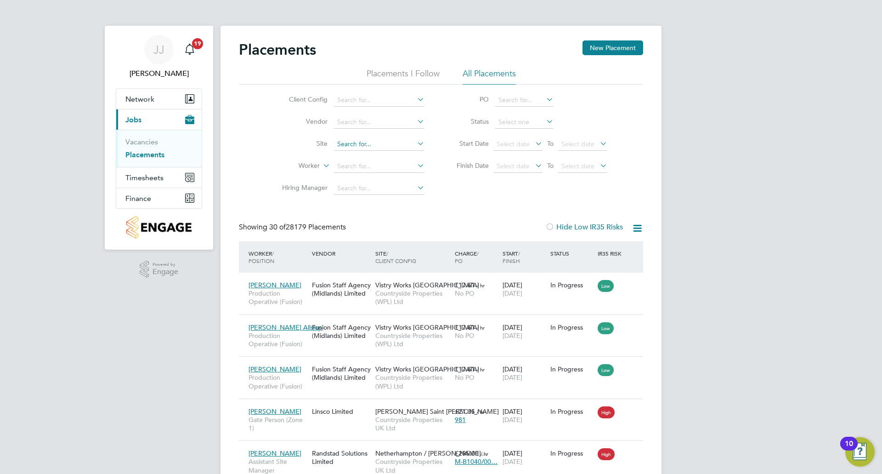
click at [390, 144] on input at bounding box center [379, 144] width 91 height 13
click at [396, 170] on li "Stoneh ouse 2 (Great Oldbury)" at bounding box center [393, 169] width 119 height 12
type input "Stonehouse 2 ([GEOGRAPHIC_DATA])"
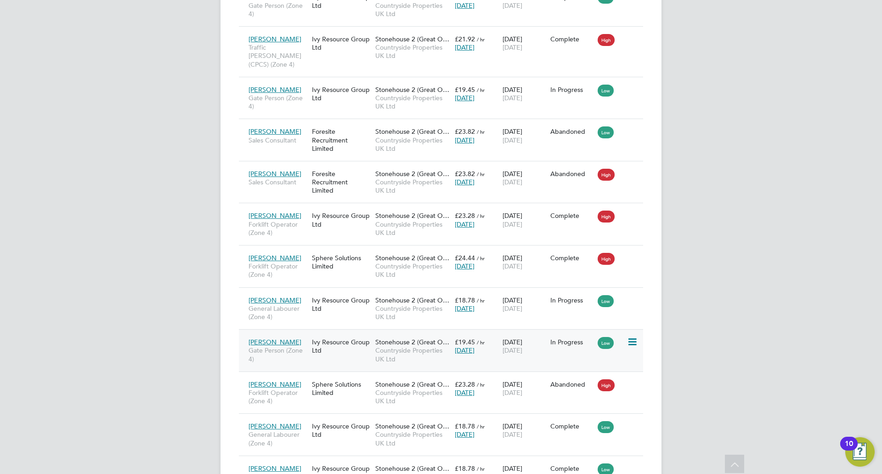
click at [437, 338] on span "Stonehouse 2 (Great O…" at bounding box center [412, 342] width 74 height 8
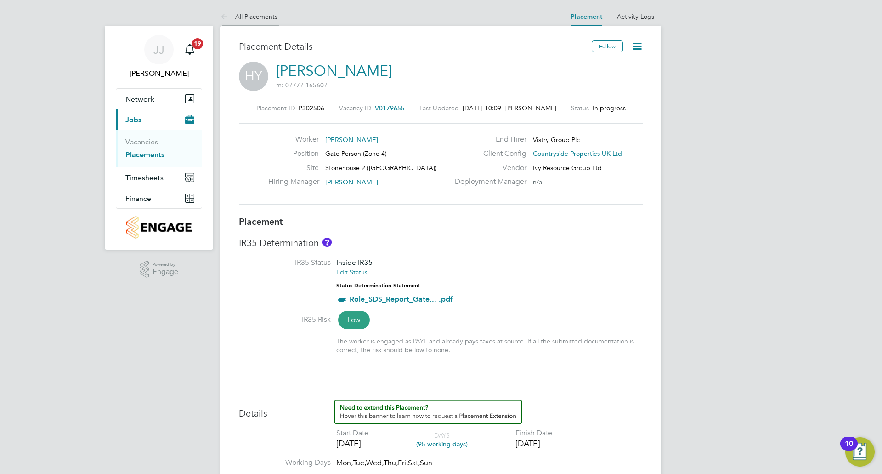
click at [256, 14] on link "All Placements" at bounding box center [249, 16] width 57 height 8
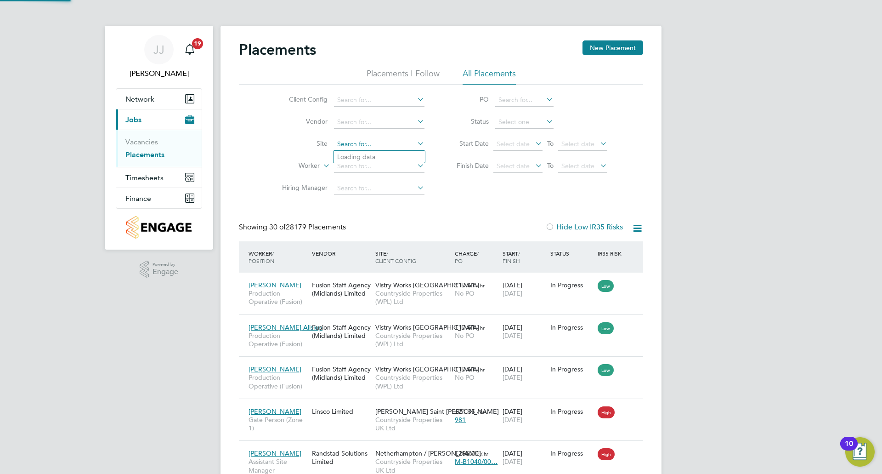
click at [368, 144] on input at bounding box center [379, 144] width 91 height 13
click at [369, 170] on li "Stoneh ouse 2 ([GEOGRAPHIC_DATA])" at bounding box center [393, 169] width 119 height 12
type input "Stonehouse 2 ([GEOGRAPHIC_DATA])"
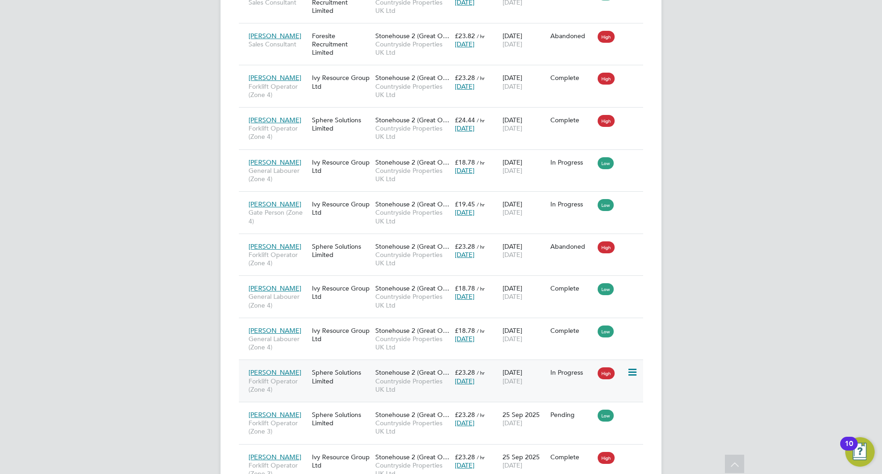
click at [425, 368] on span "Stonehouse 2 (Great O…" at bounding box center [412, 372] width 74 height 8
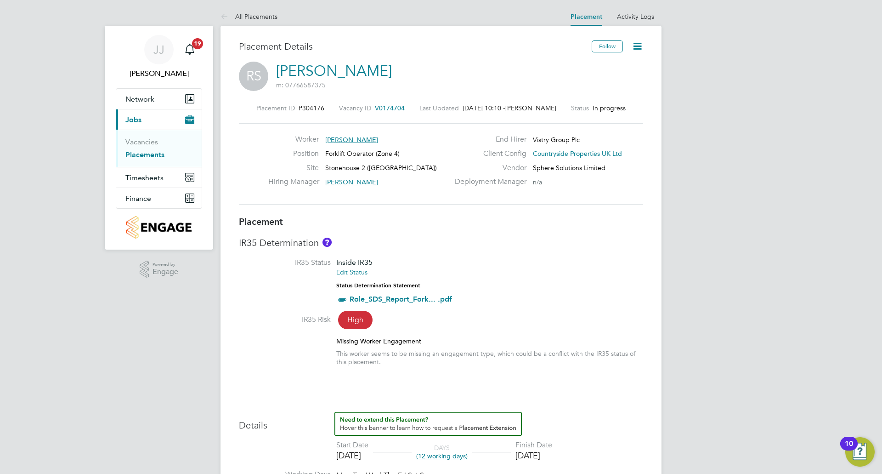
click at [639, 48] on icon at bounding box center [637, 45] width 11 height 11
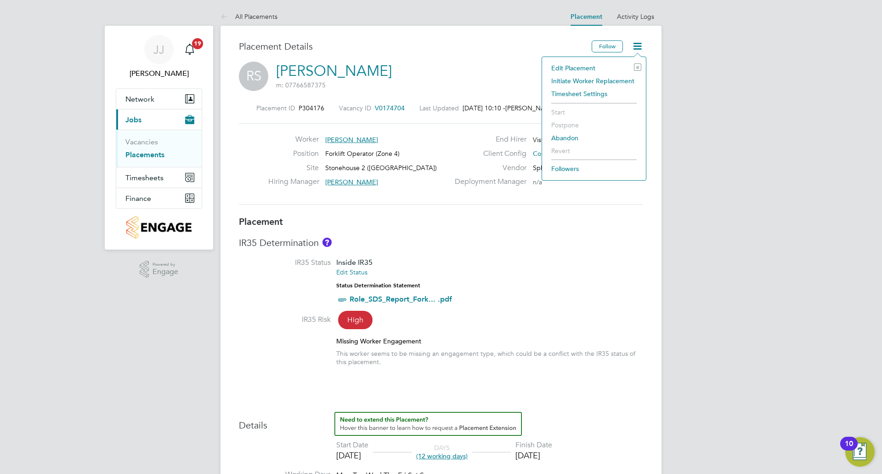
click at [577, 65] on li "Edit Placement e" at bounding box center [594, 68] width 95 height 13
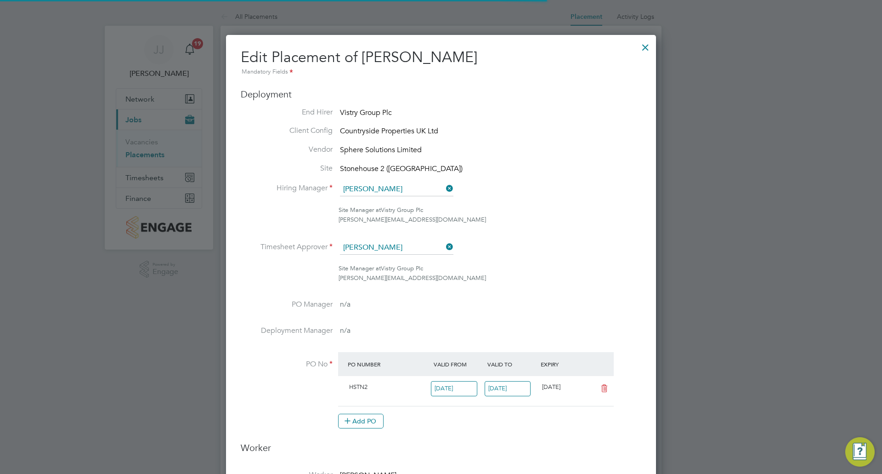
scroll to position [5, 5]
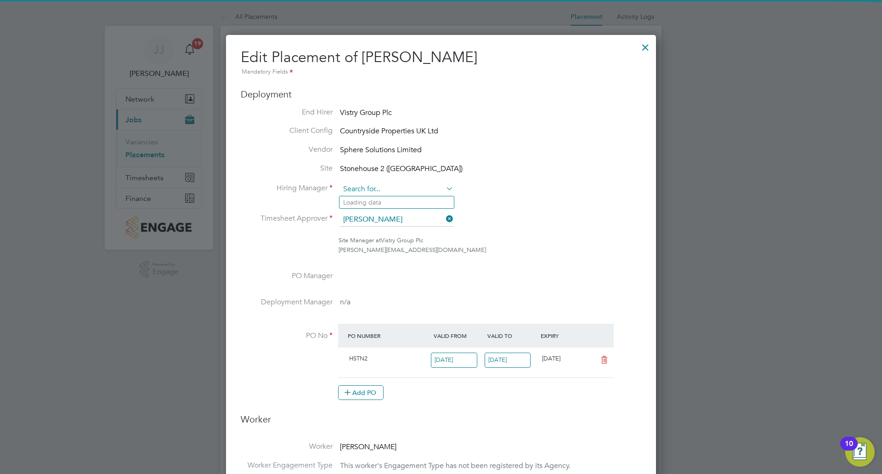
click at [403, 188] on input at bounding box center [396, 189] width 113 height 14
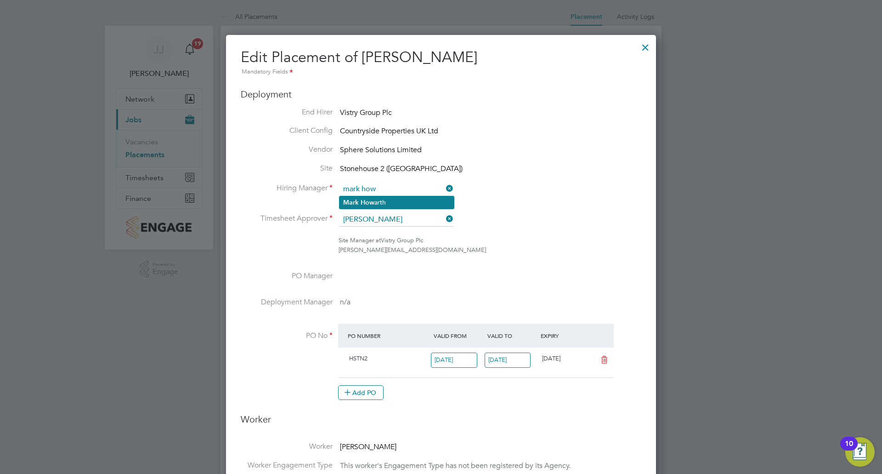
click at [394, 203] on li "Mark How arth" at bounding box center [397, 202] width 114 height 12
type input "[PERSON_NAME]"
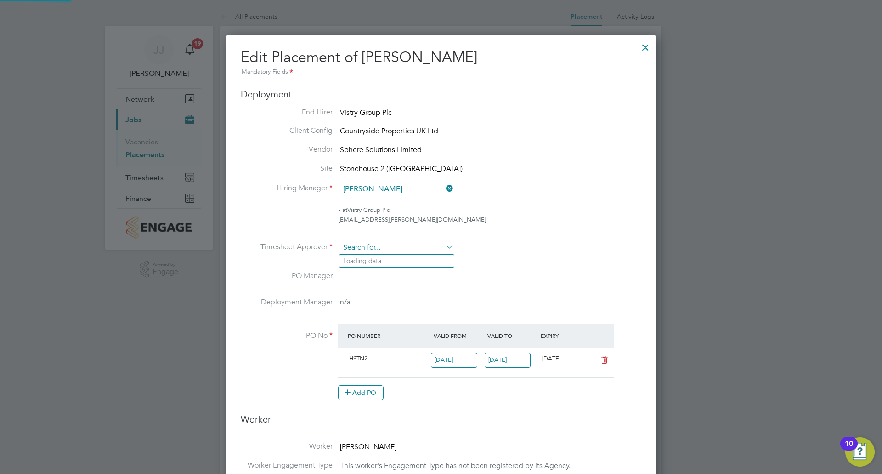
click at [397, 249] on input at bounding box center [396, 248] width 113 height 14
click at [395, 257] on li "Mark How arth" at bounding box center [397, 261] width 114 height 12
type input "[PERSON_NAME]"
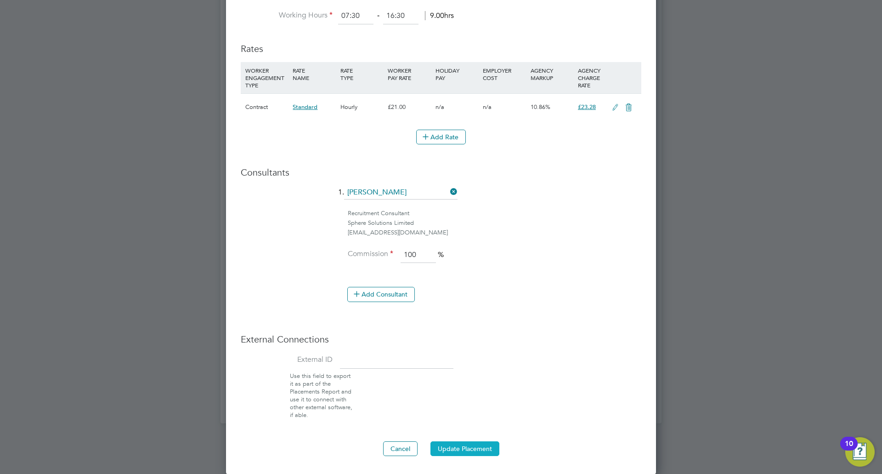
click at [460, 449] on button "Update Placement" at bounding box center [465, 448] width 69 height 15
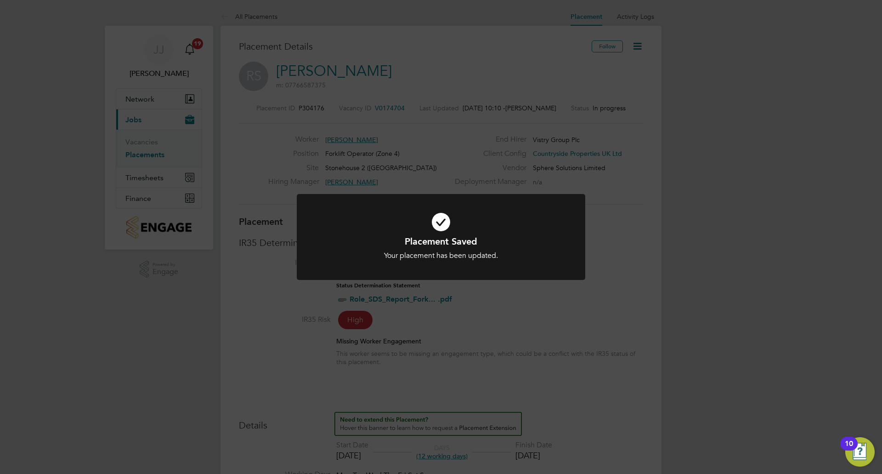
click at [475, 261] on div at bounding box center [441, 237] width 289 height 86
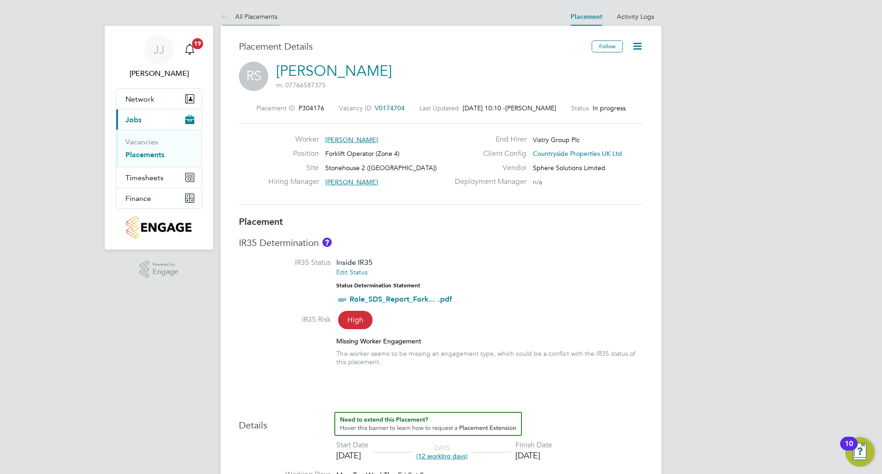
click at [263, 19] on link "All Placements" at bounding box center [249, 16] width 57 height 8
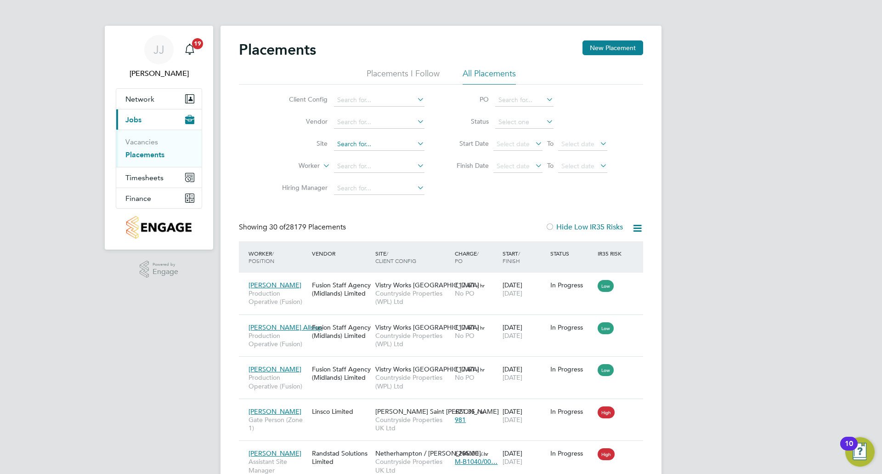
click at [375, 147] on input at bounding box center [379, 144] width 91 height 13
click at [375, 166] on li "Stonehouse 2 (Great Oldbury)" at bounding box center [393, 169] width 118 height 12
type input "Stonehouse 2 ([GEOGRAPHIC_DATA])"
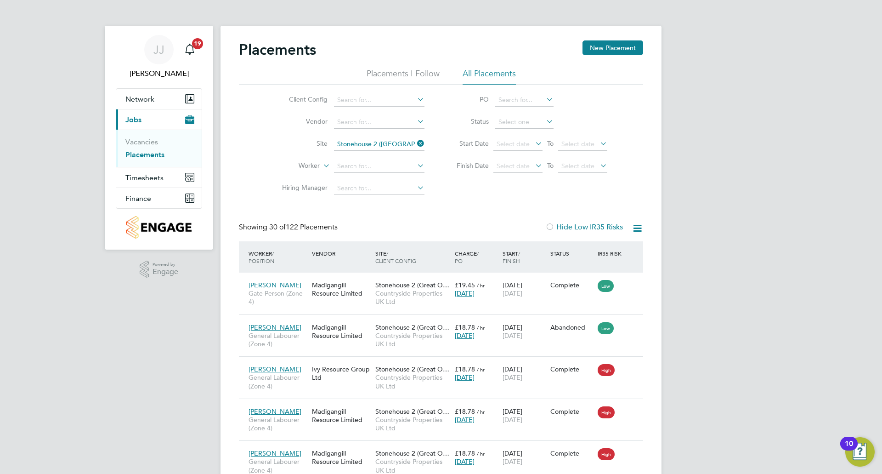
click at [637, 226] on icon at bounding box center [637, 227] width 11 height 11
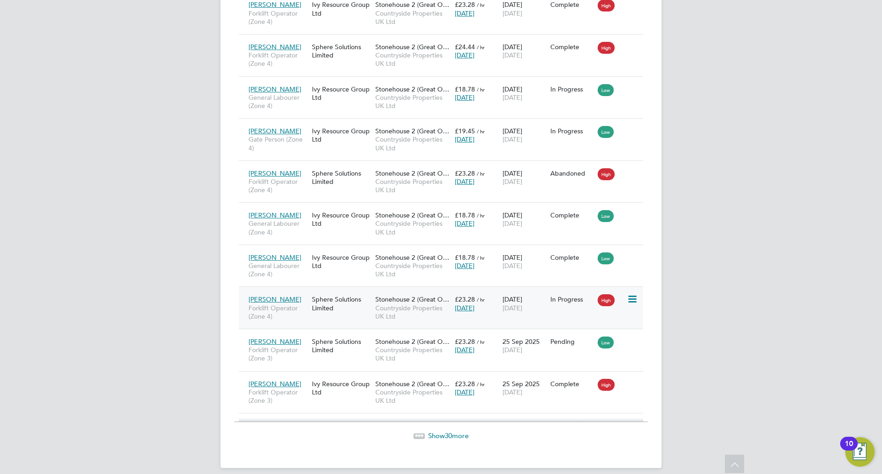
click at [448, 295] on span "Stonehouse 2 (Great O…" at bounding box center [412, 299] width 74 height 8
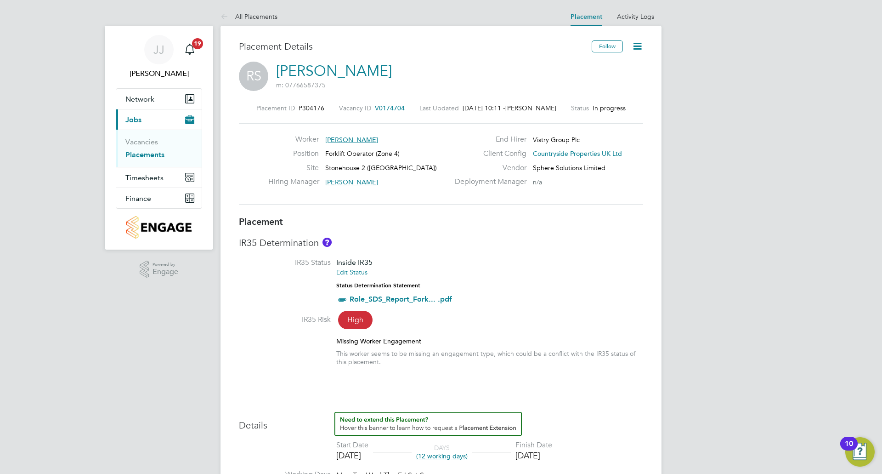
click at [640, 43] on icon at bounding box center [637, 45] width 11 height 11
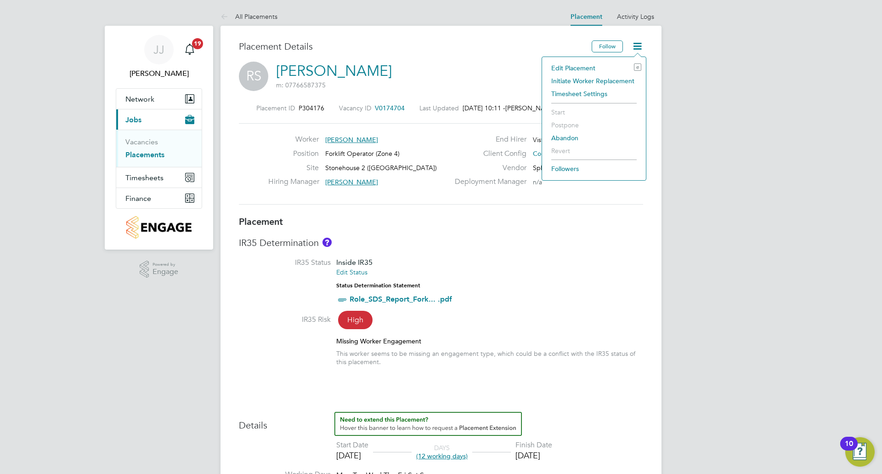
click at [588, 62] on li "Edit Placement e" at bounding box center [594, 68] width 95 height 13
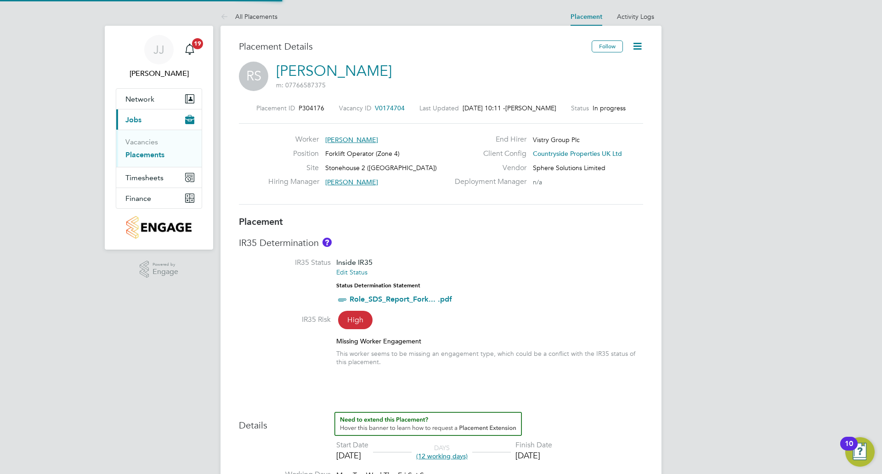
type input "[PERSON_NAME]"
type input "[DATE]"
type input "07:30"
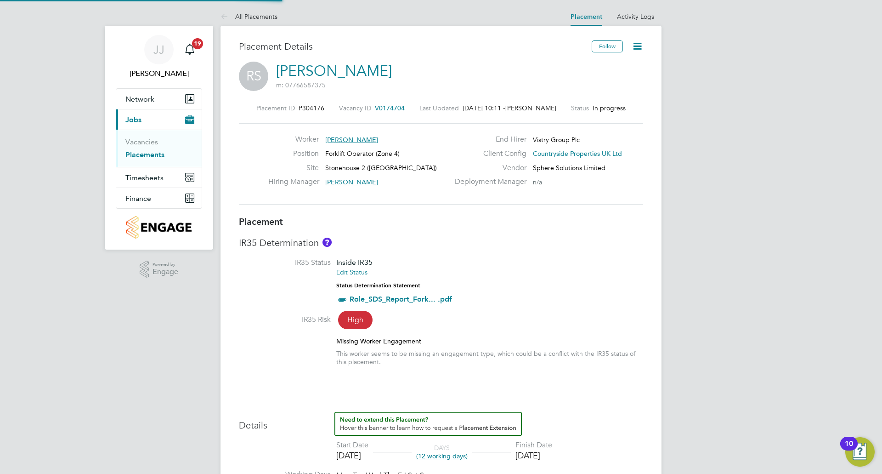
type input "16:30"
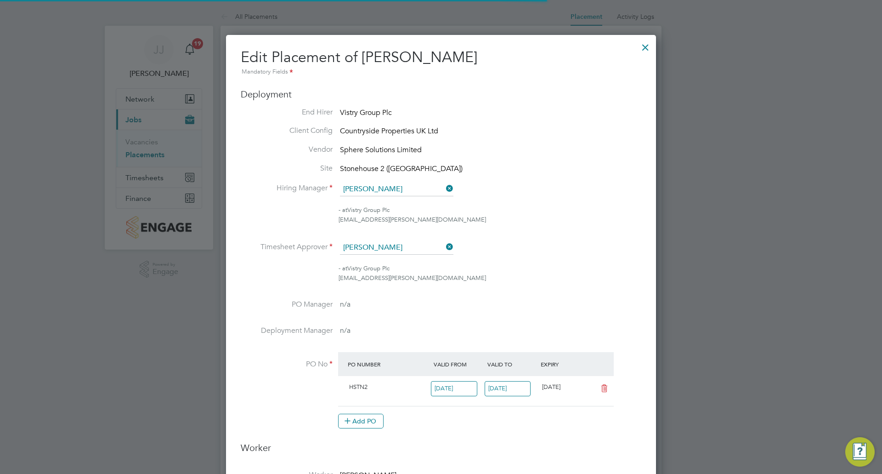
scroll to position [5, 5]
click at [649, 45] on div at bounding box center [645, 45] width 17 height 17
